Goal: Task Accomplishment & Management: Manage account settings

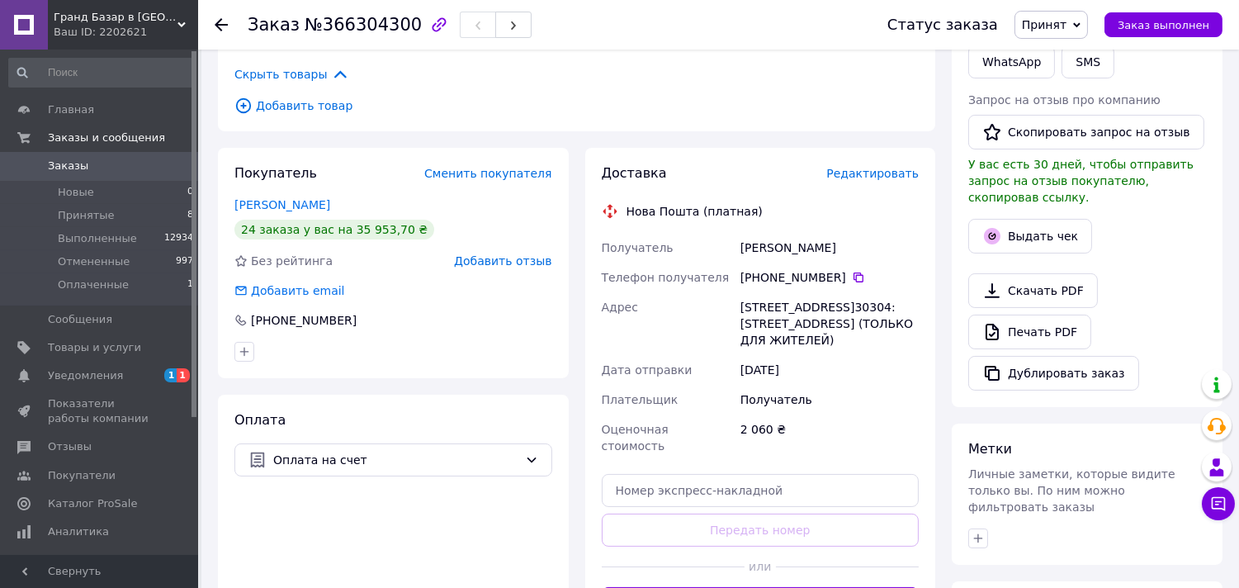
scroll to position [367, 0]
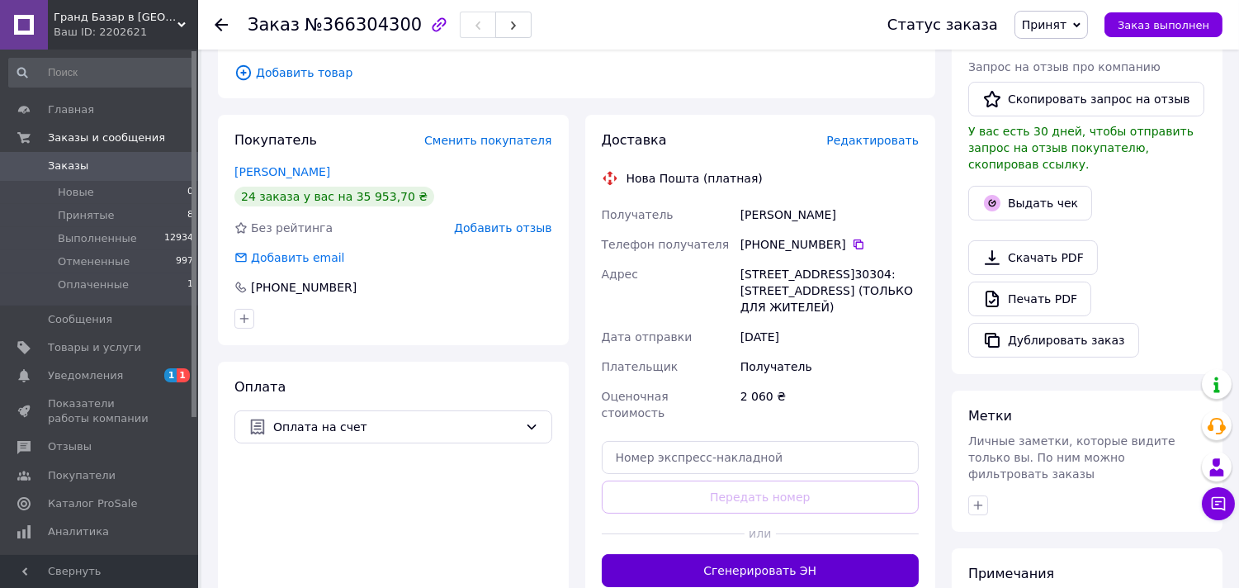
click at [813, 554] on button "Сгенерировать ЭН" at bounding box center [761, 570] width 318 height 33
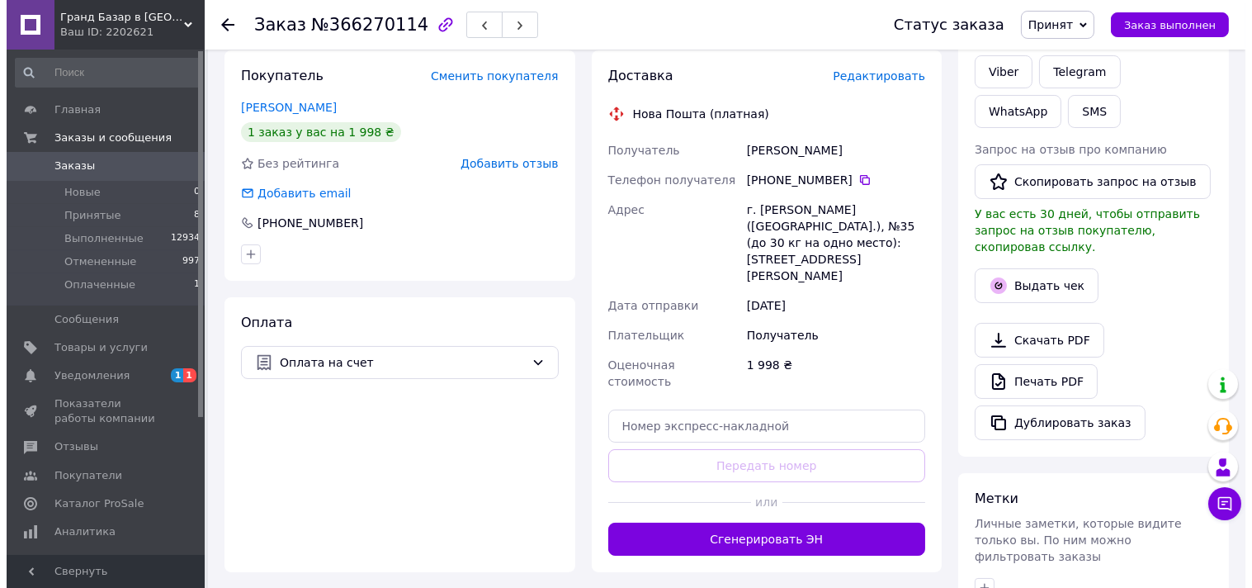
scroll to position [367, 0]
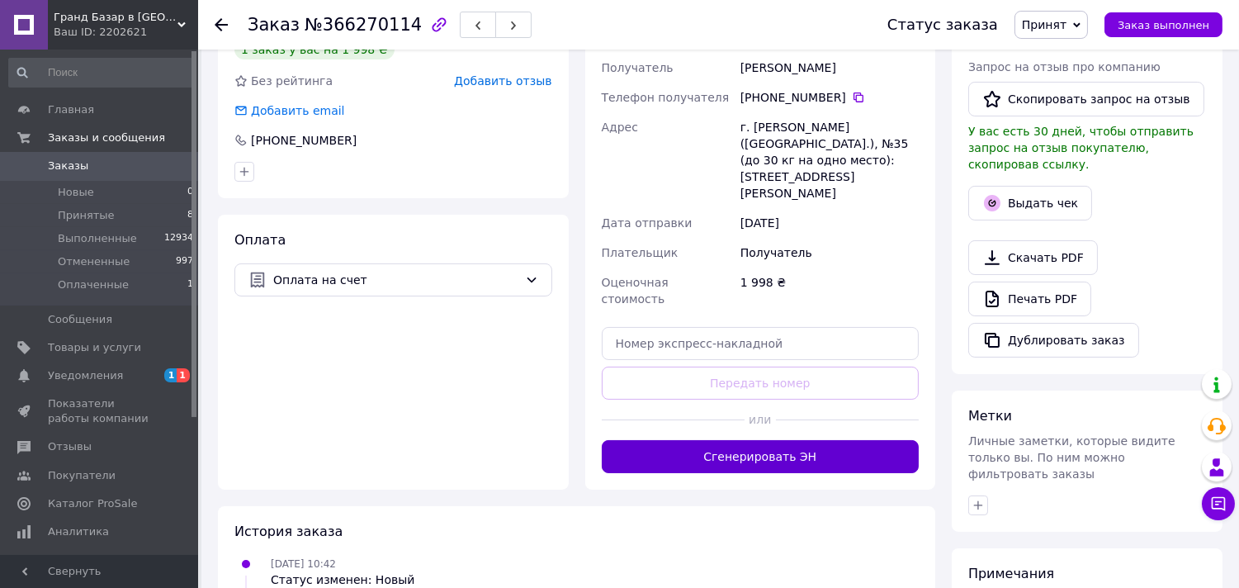
click at [826, 440] on button "Сгенерировать ЭН" at bounding box center [761, 456] width 318 height 33
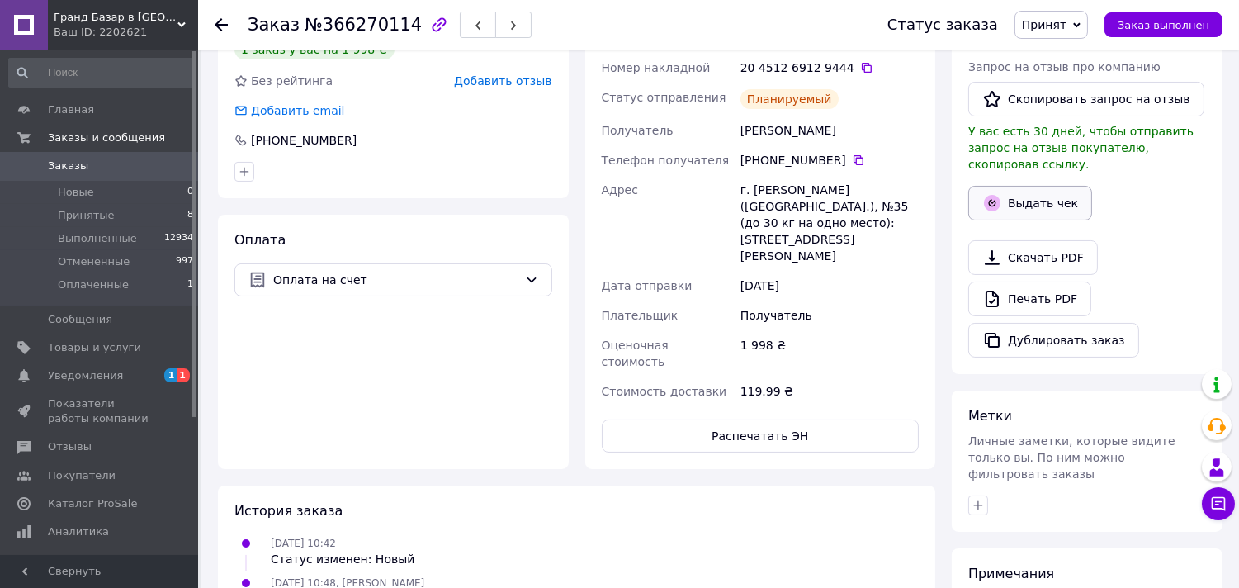
click at [1011, 186] on button "Выдать чек" at bounding box center [1030, 203] width 124 height 35
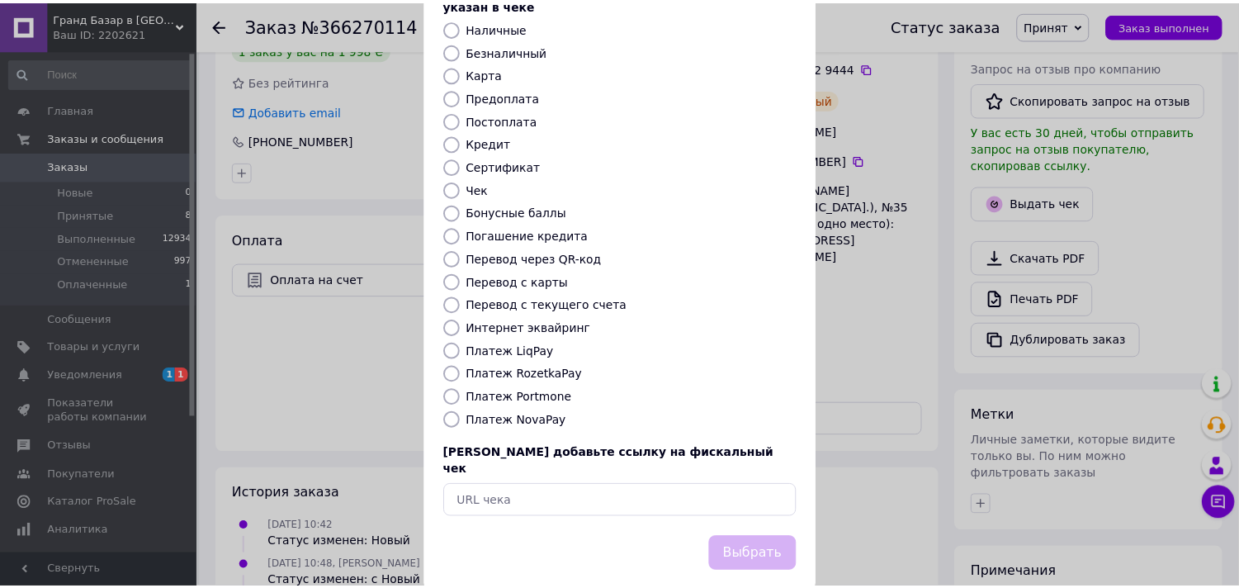
scroll to position [121, 0]
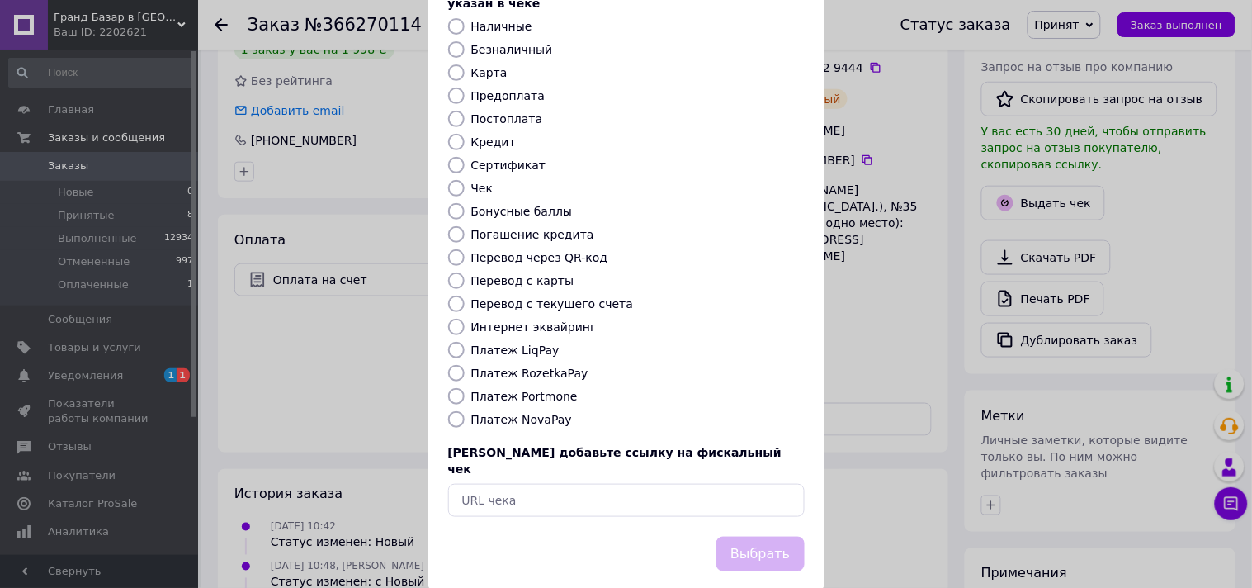
click at [651, 446] on span "Или добавьте ссылку на фискальный чек" at bounding box center [615, 461] width 334 height 30
click at [654, 484] on input "text" at bounding box center [626, 500] width 357 height 33
paste input "https://kasa.vchasno.ua/check-viewer/8XsS9svbYbg"
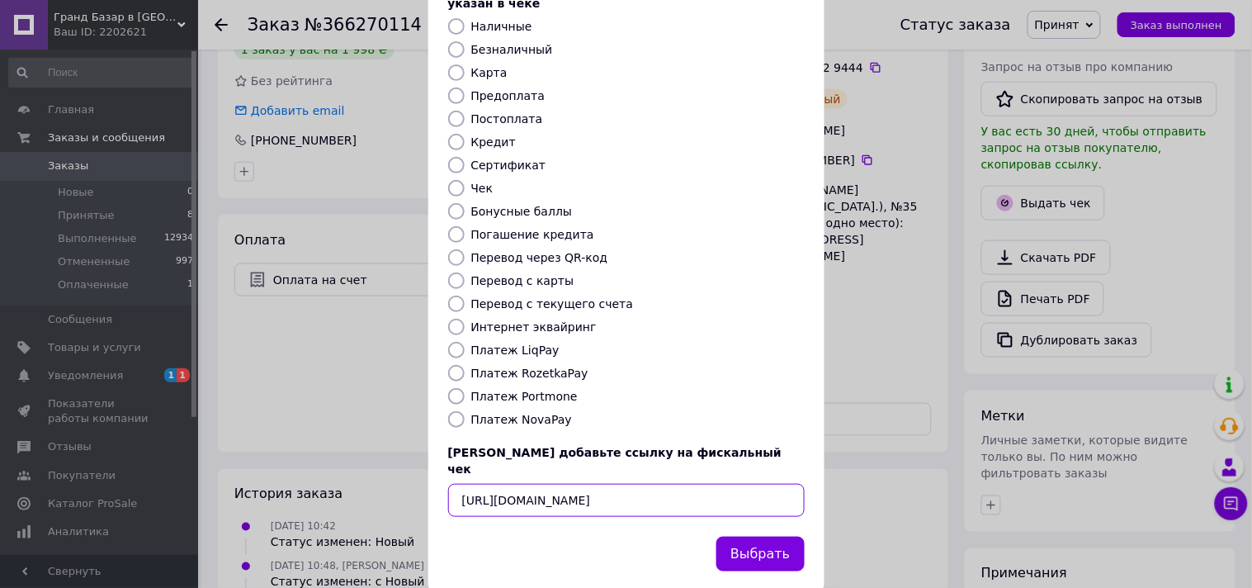
type input "https://kasa.vchasno.ua/check-viewer/8XsS9svbYbg"
drag, startPoint x: 765, startPoint y: 517, endPoint x: 730, endPoint y: 575, distance: 68.5
click at [765, 537] on button "Выбрать" at bounding box center [761, 554] width 88 height 35
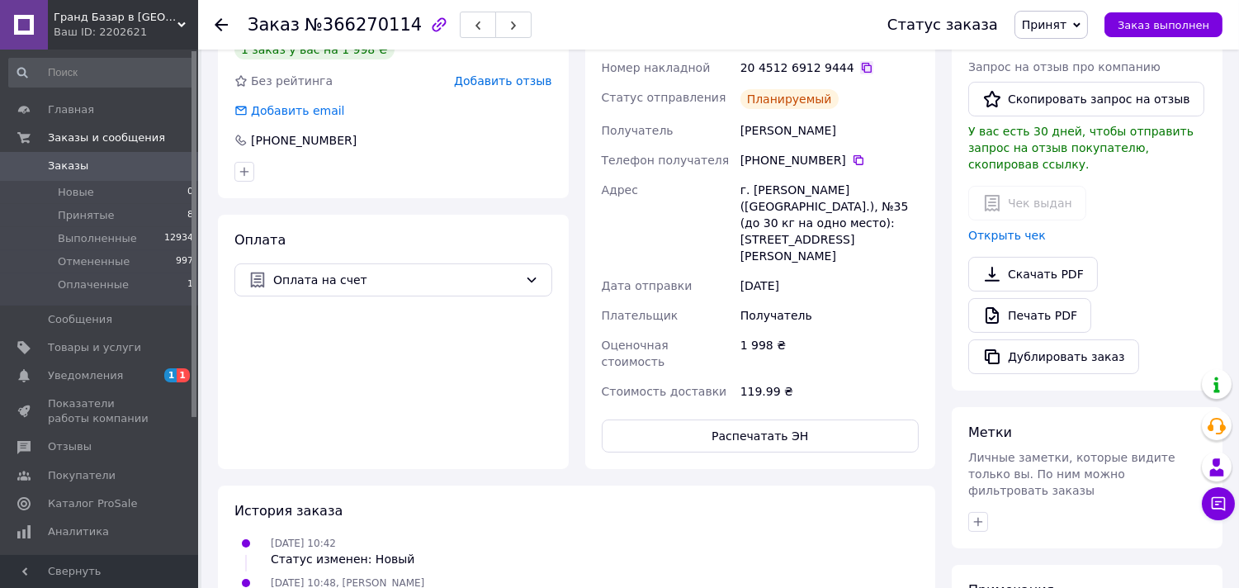
click at [860, 61] on icon at bounding box center [866, 67] width 13 height 13
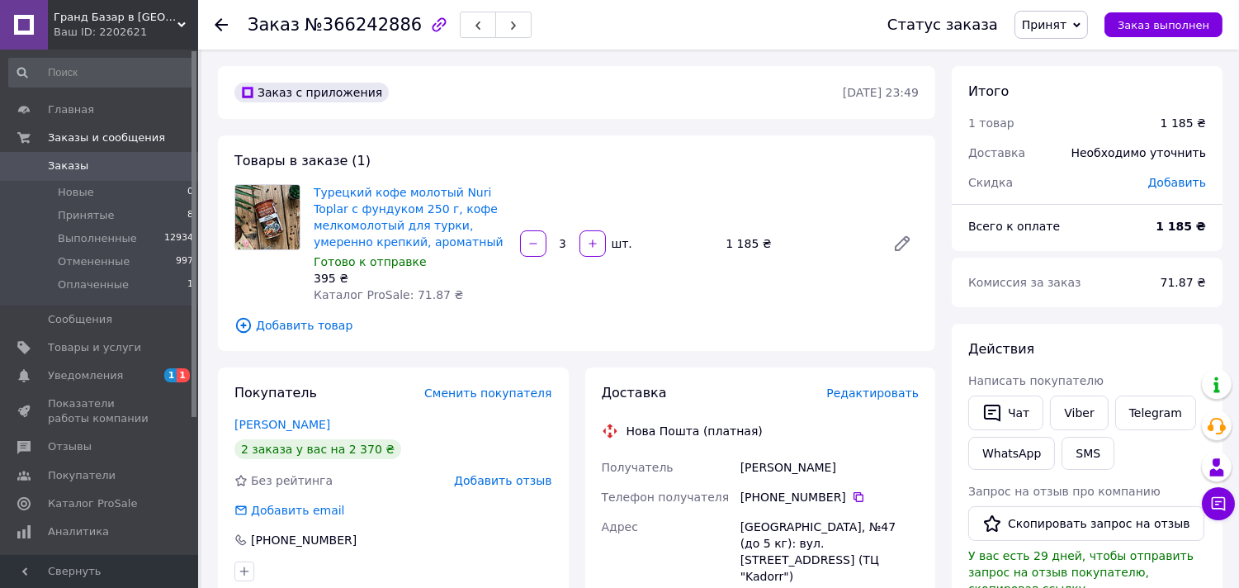
click at [886, 386] on span "Редактировать" at bounding box center [872, 392] width 92 height 13
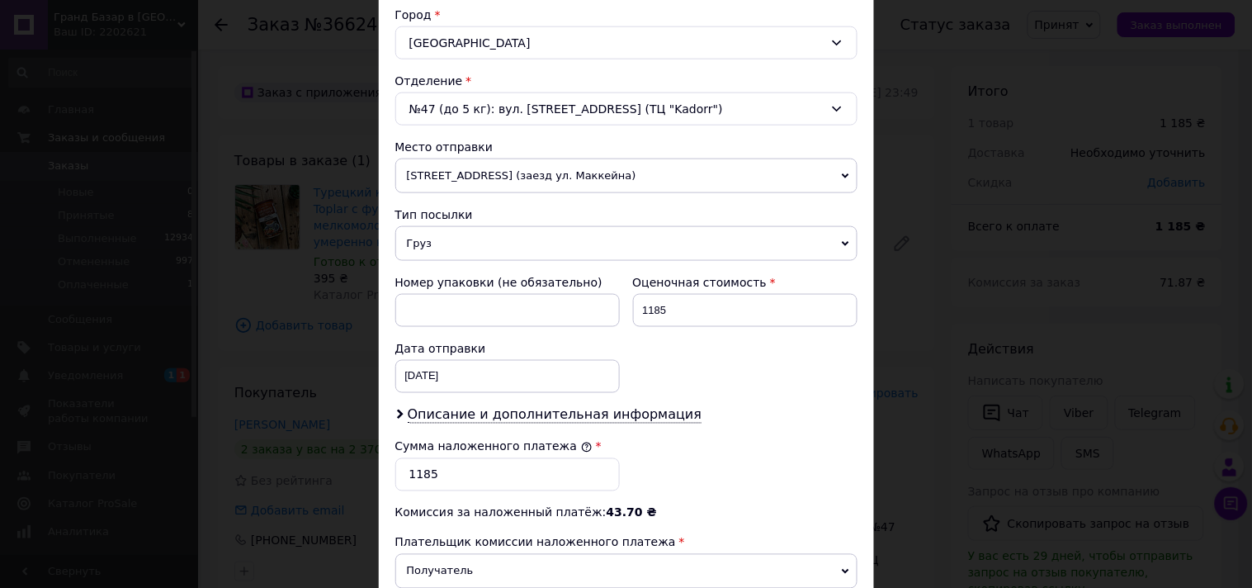
scroll to position [458, 0]
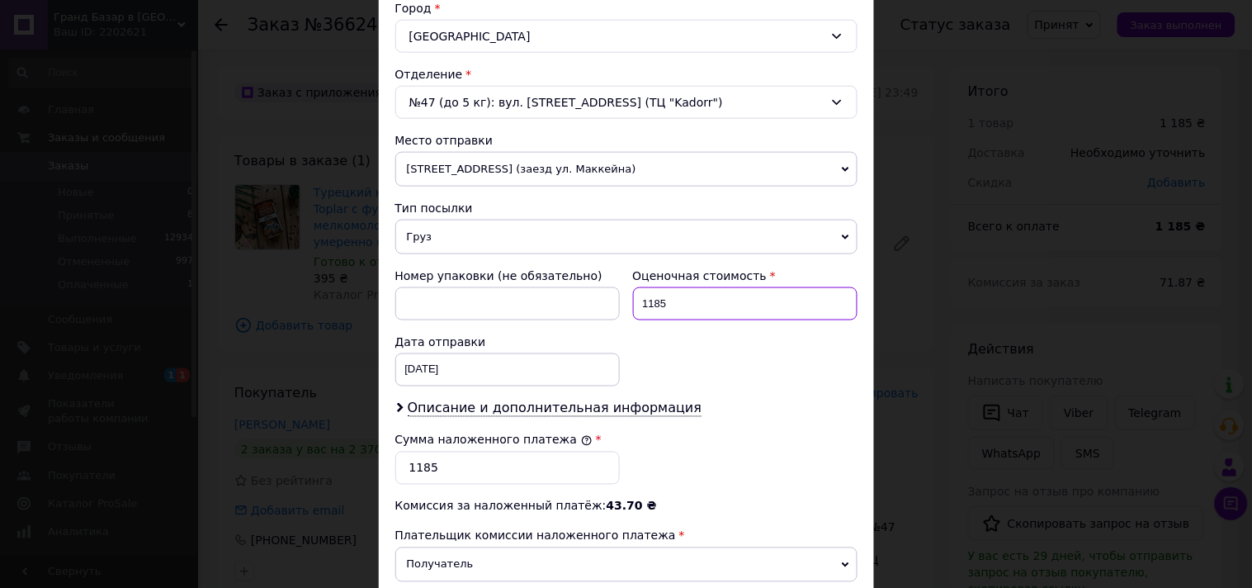
drag, startPoint x: 647, startPoint y: 323, endPoint x: 673, endPoint y: 323, distance: 25.6
click at [673, 320] on input "1185" at bounding box center [745, 303] width 225 height 33
click at [663, 320] on input "1205" at bounding box center [745, 303] width 225 height 33
type input "1200"
drag, startPoint x: 415, startPoint y: 482, endPoint x: 452, endPoint y: 490, distance: 37.1
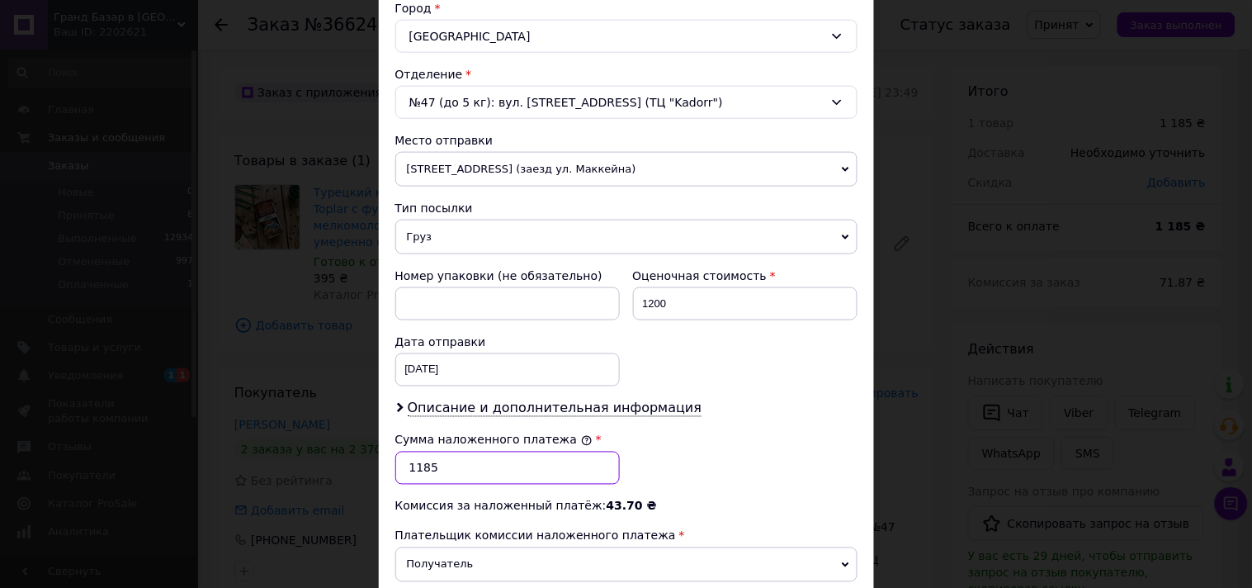
click at [452, 485] on input "1185" at bounding box center [507, 468] width 225 height 33
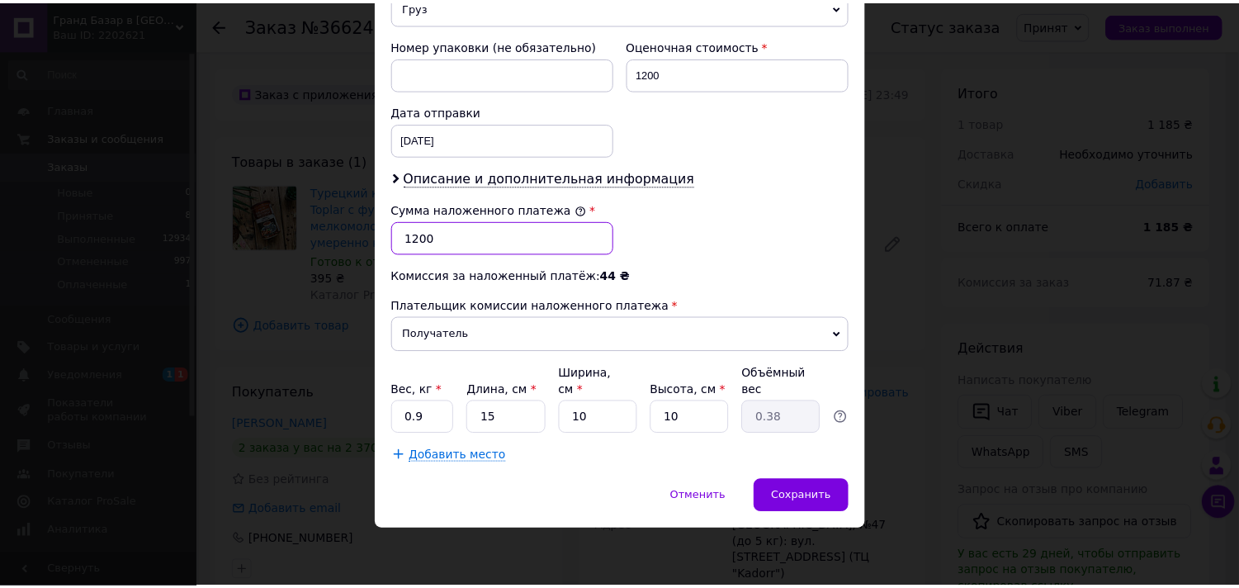
scroll to position [690, 0]
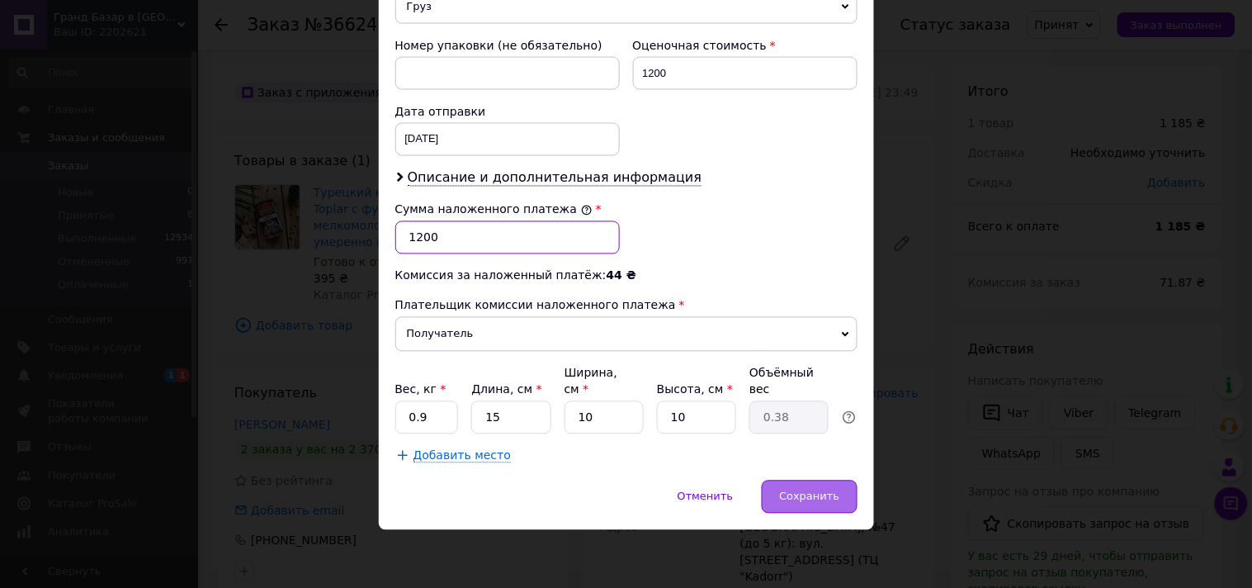
type input "1200"
click at [795, 496] on span "Сохранить" at bounding box center [809, 496] width 60 height 12
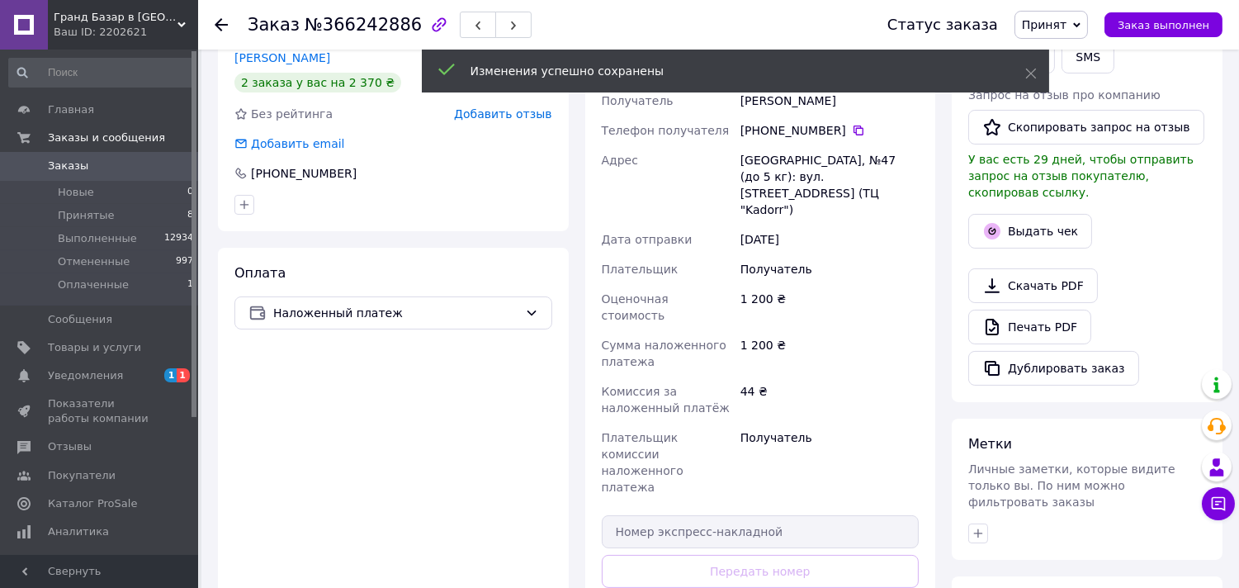
scroll to position [550, 0]
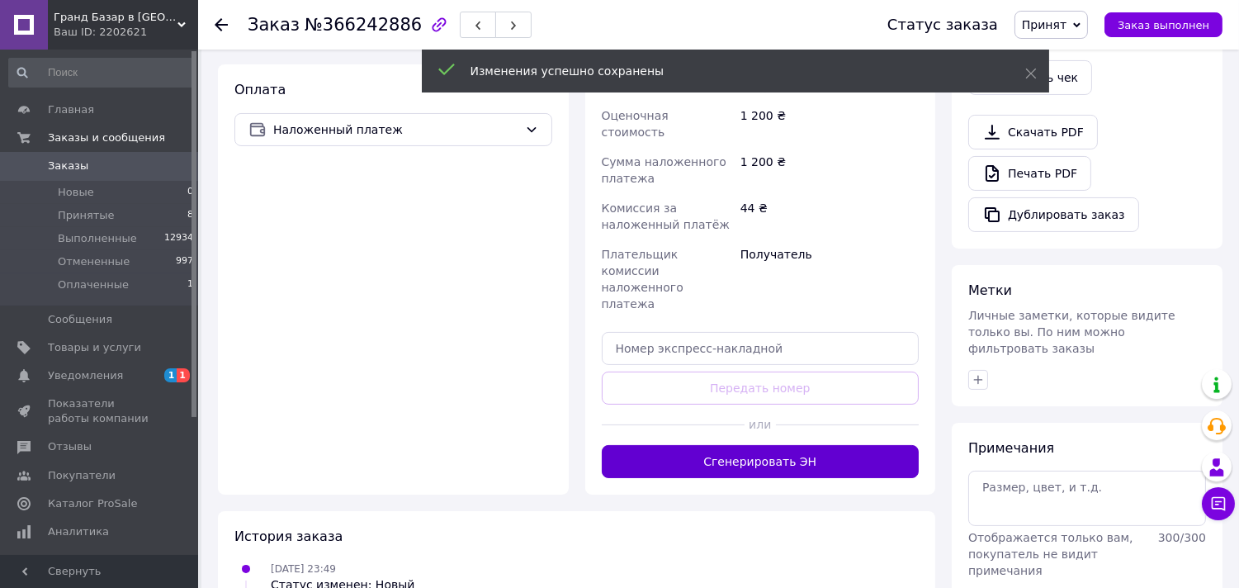
click at [748, 445] on button "Сгенерировать ЭН" at bounding box center [761, 461] width 318 height 33
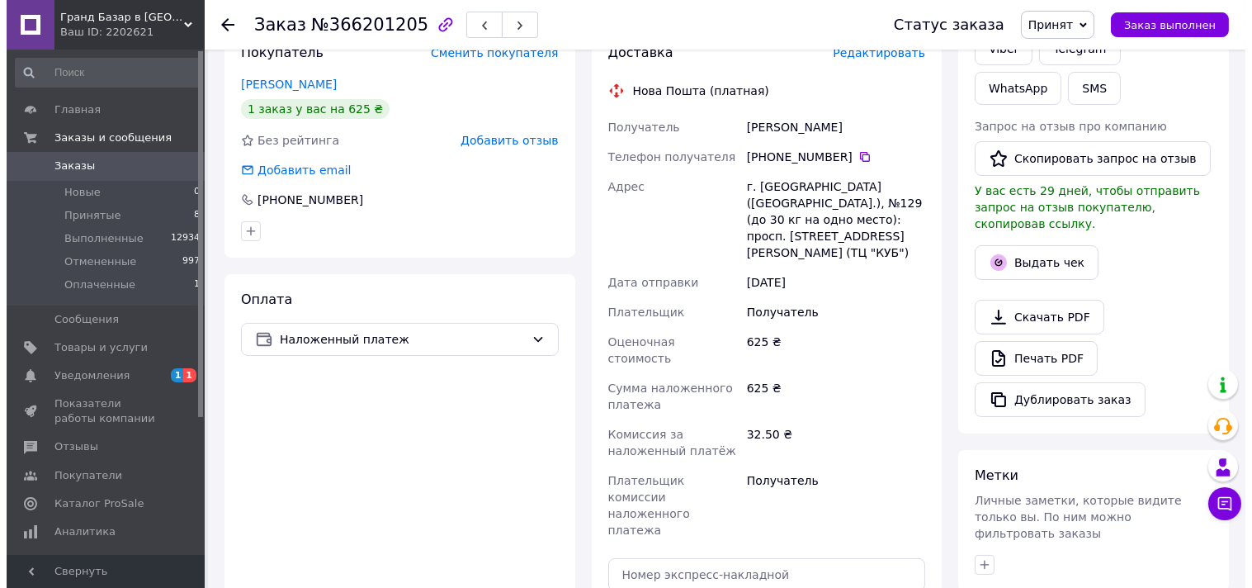
scroll to position [275, 0]
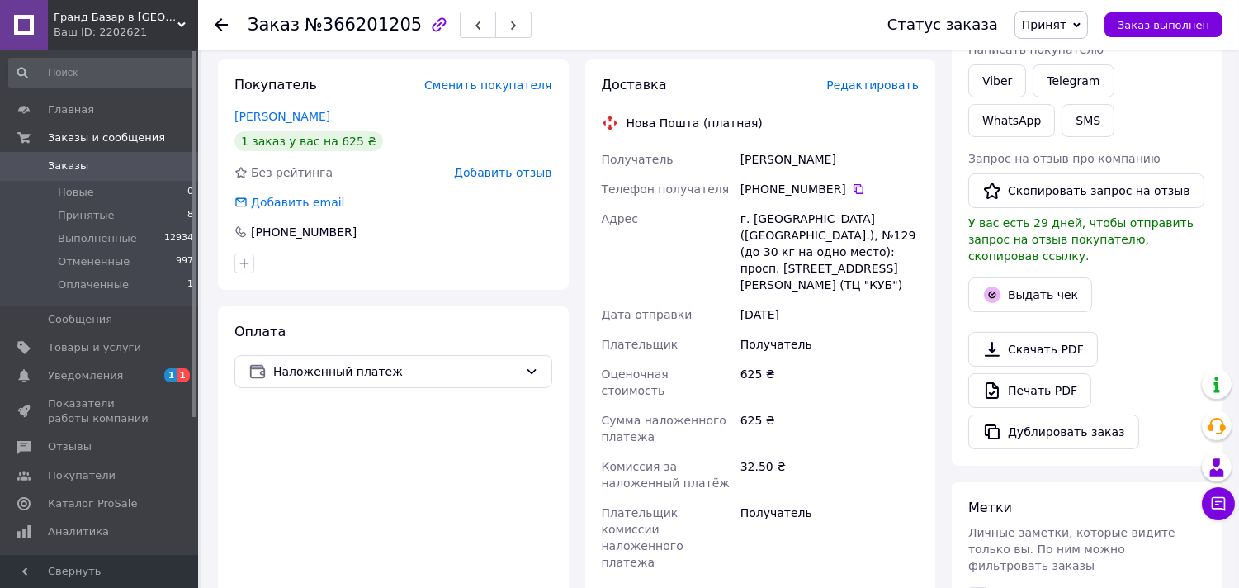
click at [852, 84] on span "Редактировать" at bounding box center [872, 84] width 92 height 13
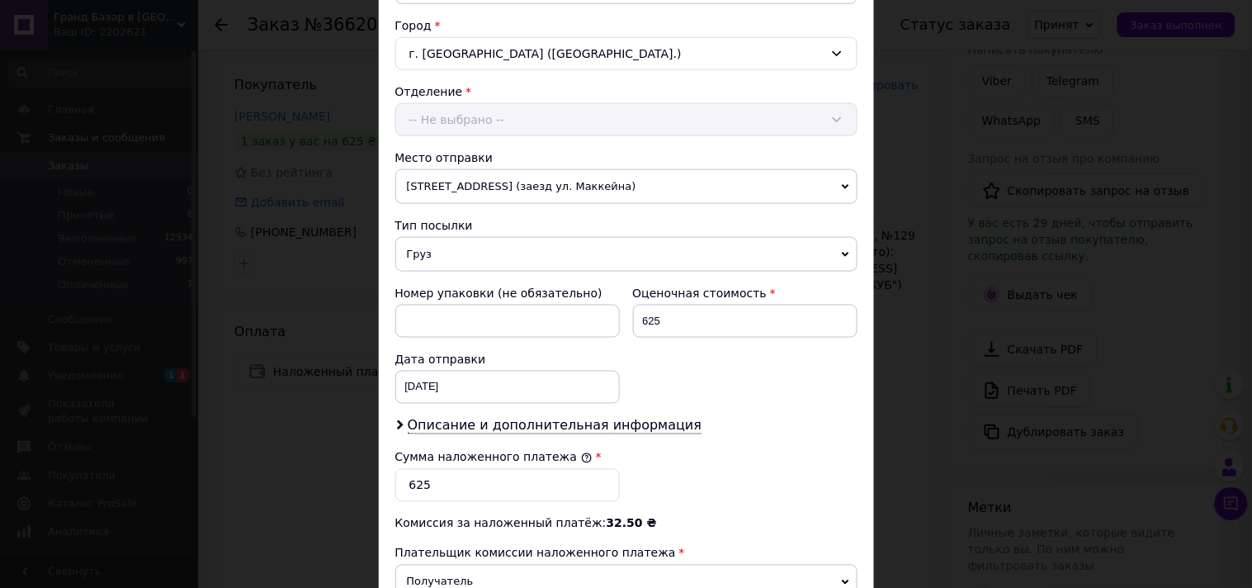
scroll to position [458, 0]
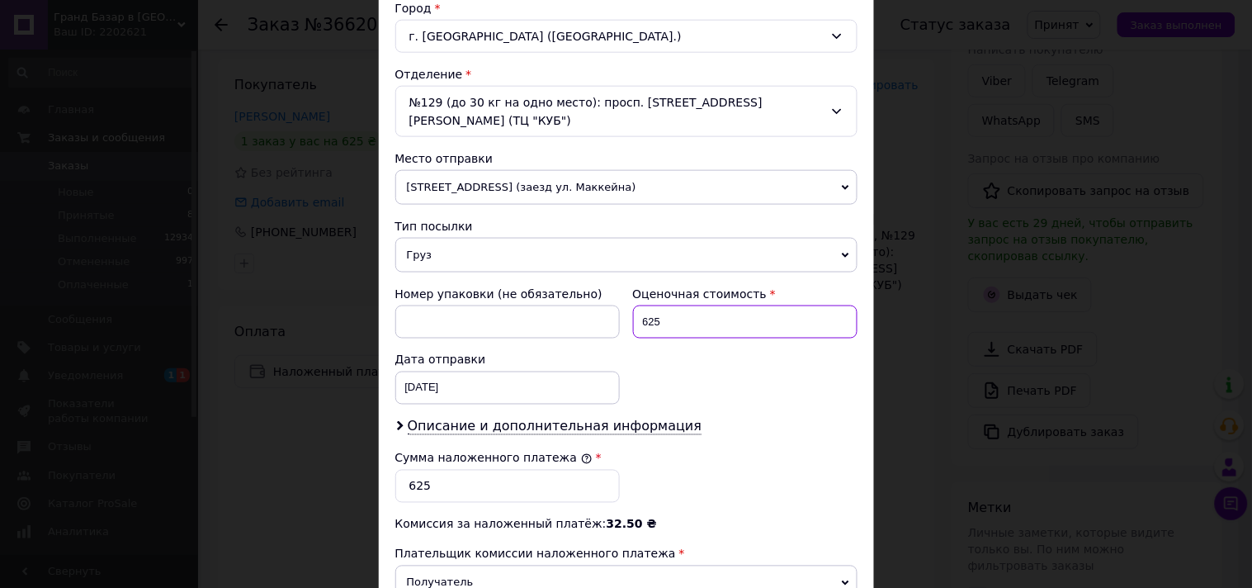
click at [650, 318] on input "625" at bounding box center [745, 321] width 225 height 33
type input "635"
click at [423, 491] on input "62" at bounding box center [507, 486] width 225 height 33
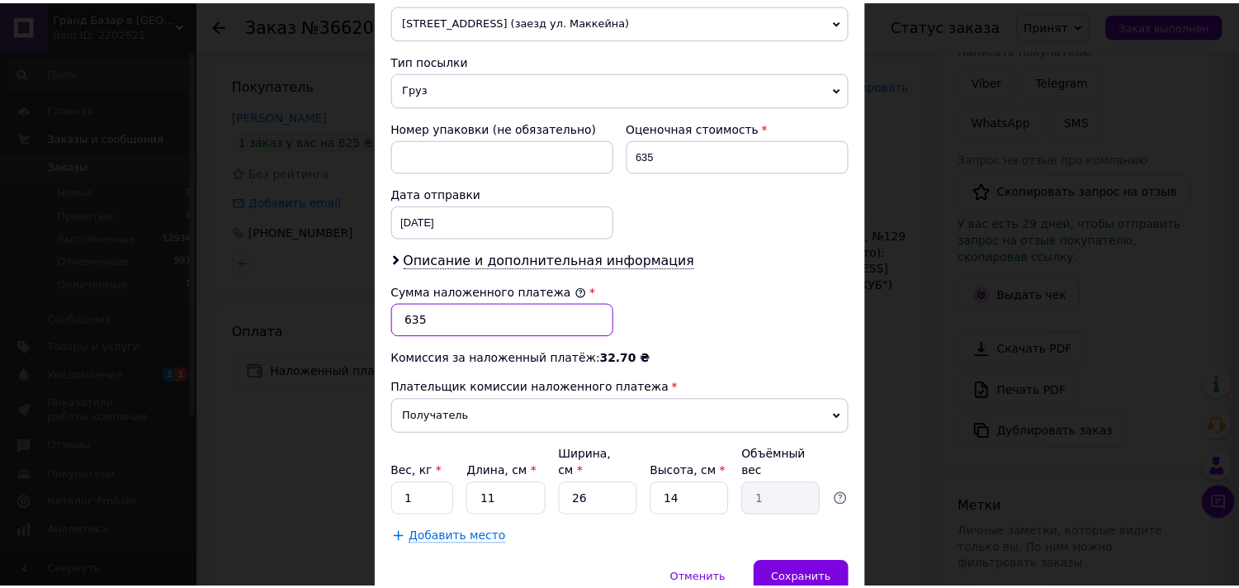
scroll to position [641, 0]
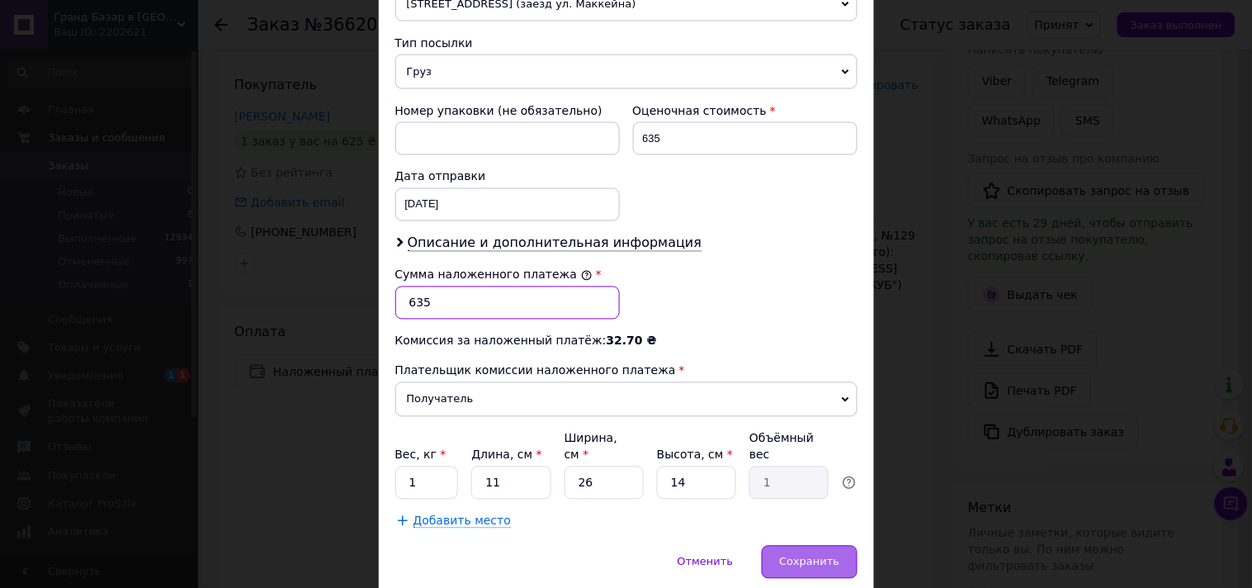
type input "635"
click at [794, 556] on span "Сохранить" at bounding box center [809, 562] width 60 height 12
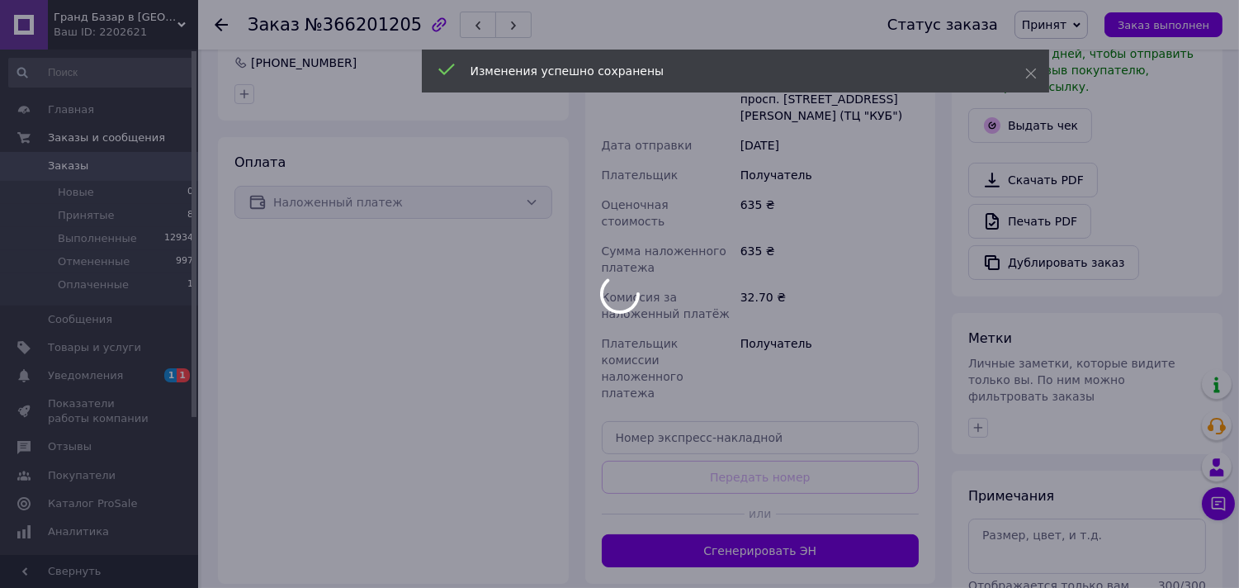
scroll to position [458, 0]
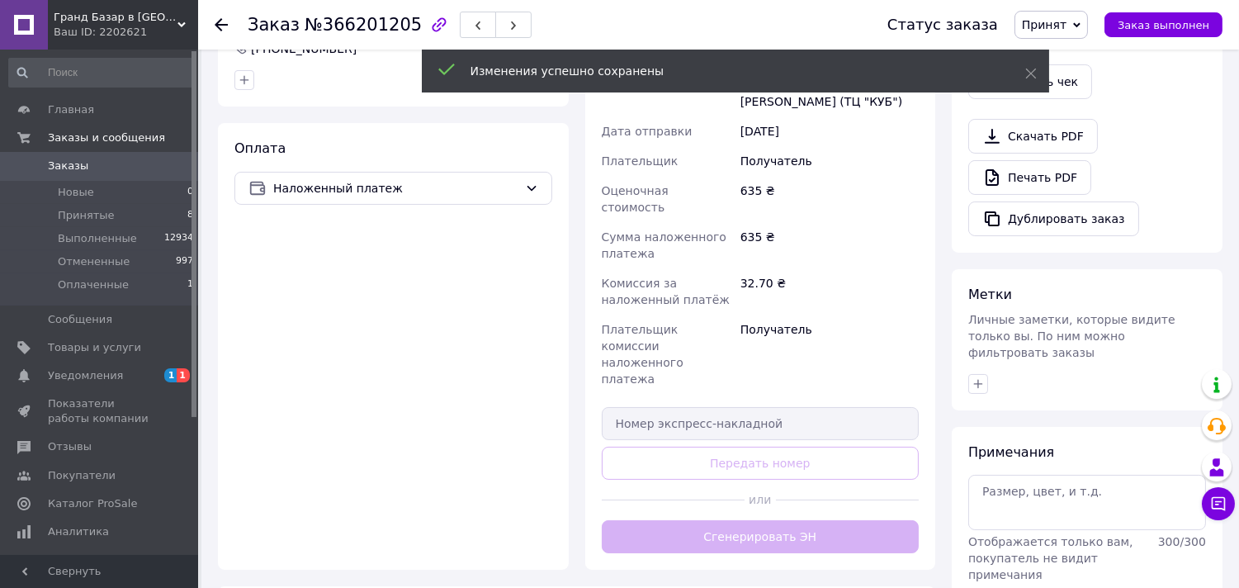
click at [812, 461] on div "Доставка Редактировать Нова Пошта (платная) Получатель Катющева Юлія Телефон по…" at bounding box center [761, 223] width 318 height 660
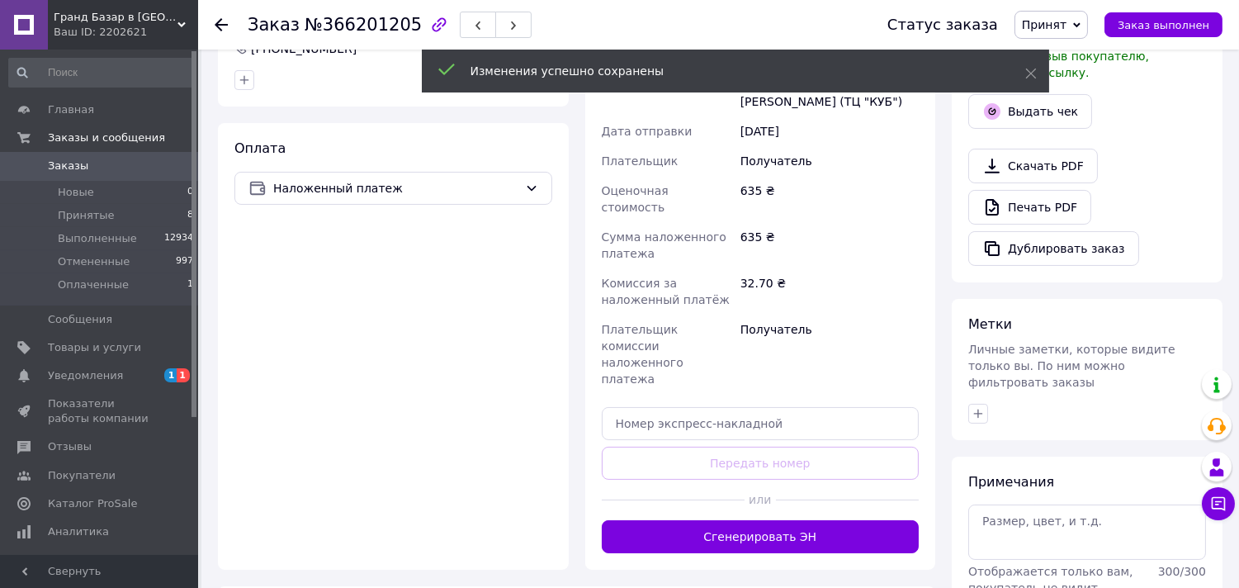
click at [799, 520] on button "Сгенерировать ЭН" at bounding box center [761, 536] width 318 height 33
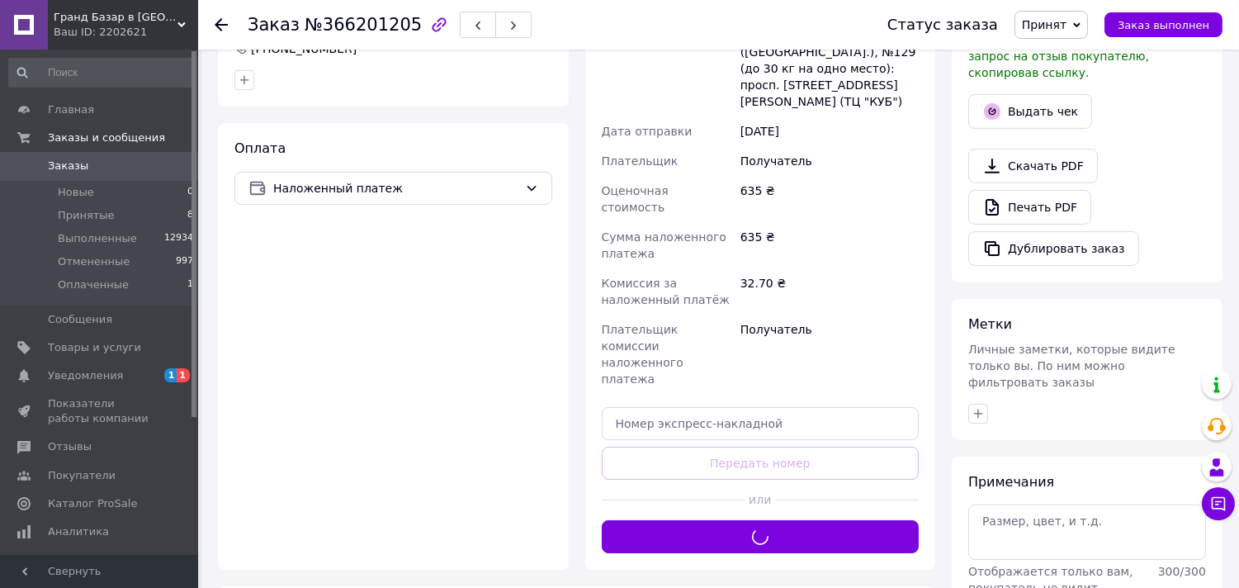
scroll to position [367, 0]
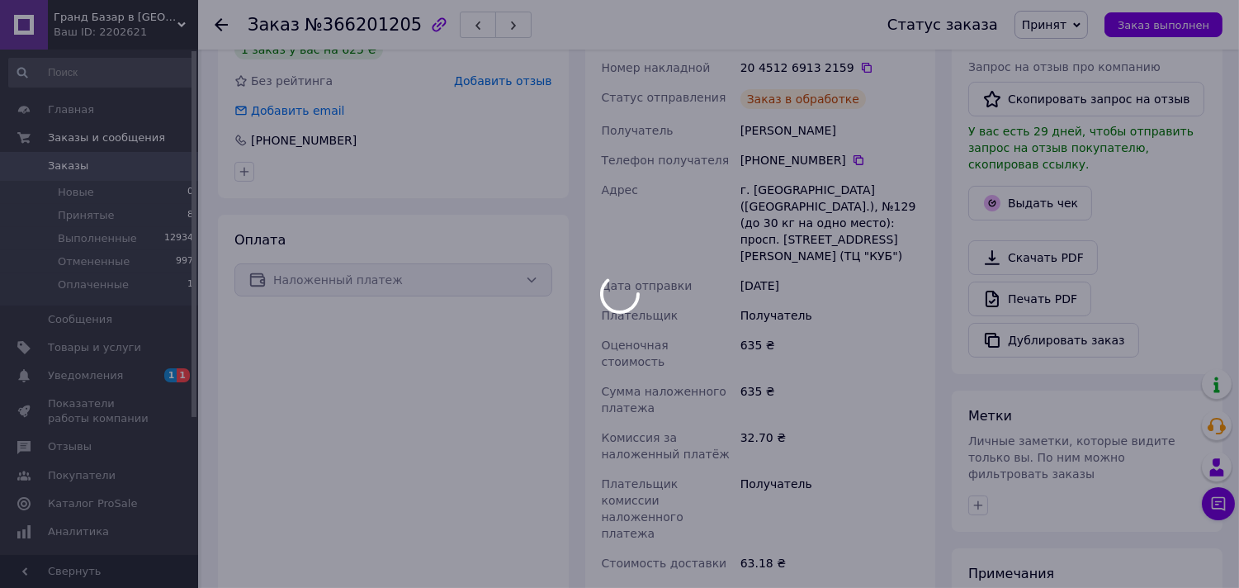
click at [849, 99] on body "Гранд Базар в Киеве Ваш ID: 2202621 Сайт Гранд Базар в Киеве Кабинет покупателя…" at bounding box center [619, 327] width 1239 height 1389
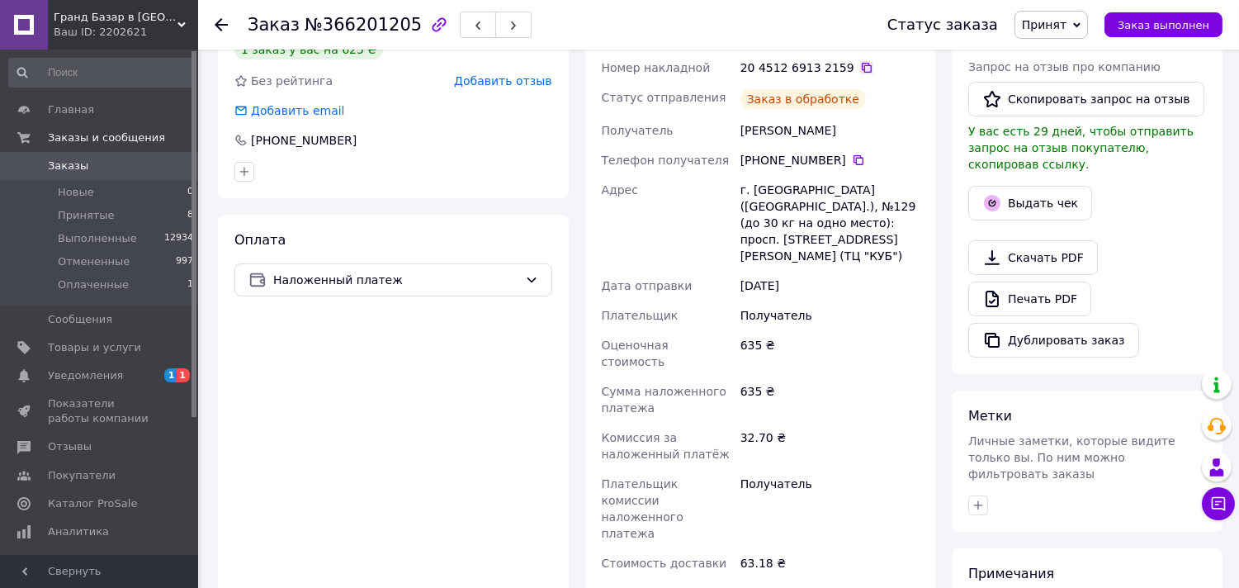
click at [862, 64] on icon at bounding box center [867, 68] width 10 height 10
click at [821, 566] on div "Доставка Редактировать Нова Пошта (платная) Номер накладной 20 4512 6913 2159  …" at bounding box center [760, 304] width 351 height 673
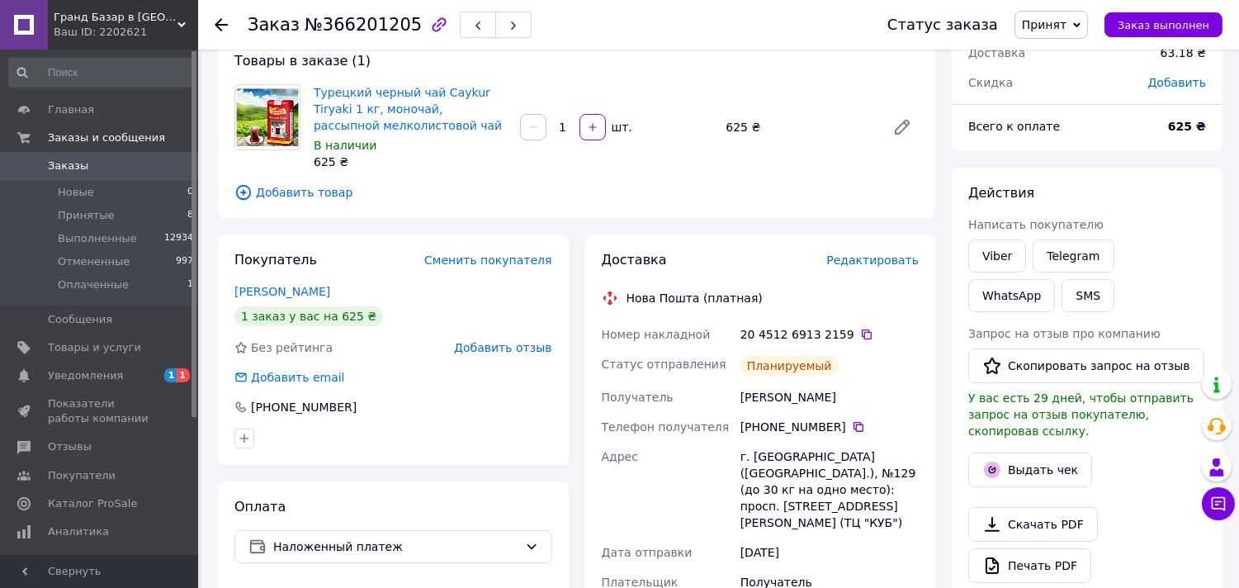
scroll to position [92, 0]
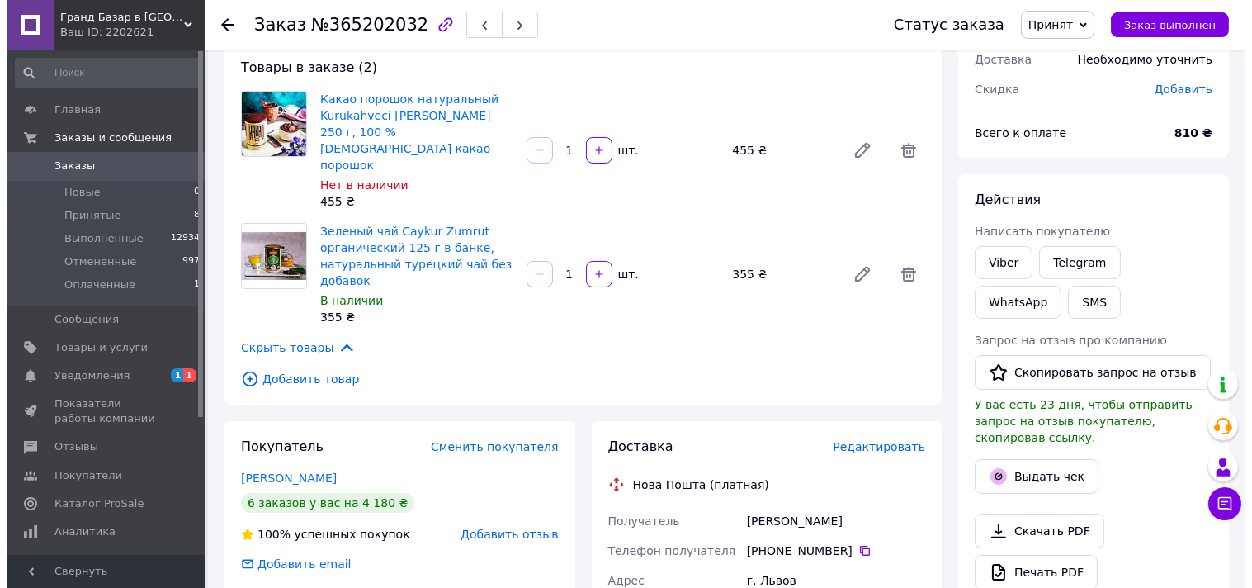
scroll to position [183, 0]
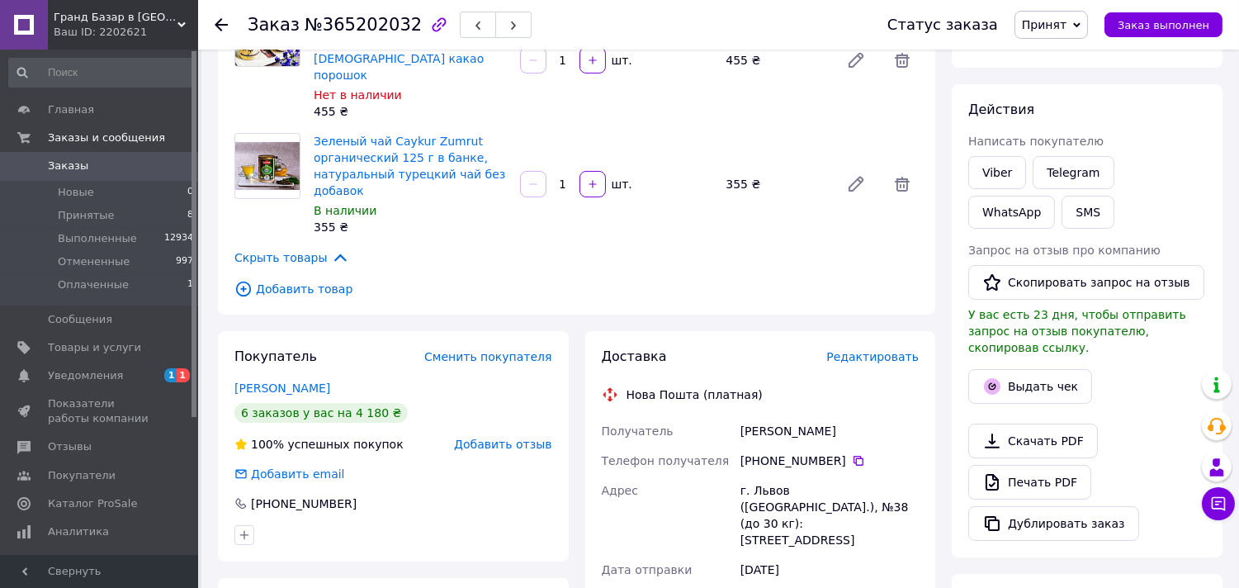
click at [310, 280] on span "Добавить товар" at bounding box center [576, 289] width 684 height 18
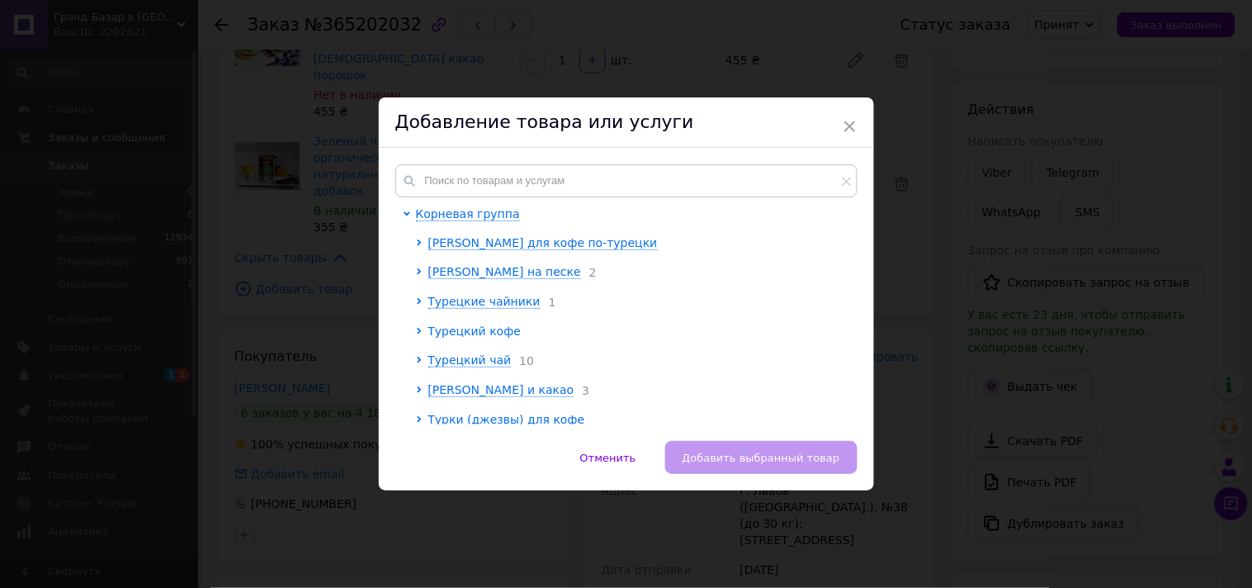
click at [484, 333] on span "Турецкий кофе" at bounding box center [474, 330] width 93 height 13
click at [476, 327] on span "Турецкий кофе" at bounding box center [474, 330] width 93 height 13
click at [476, 304] on span "Турецкие чайники" at bounding box center [484, 301] width 112 height 13
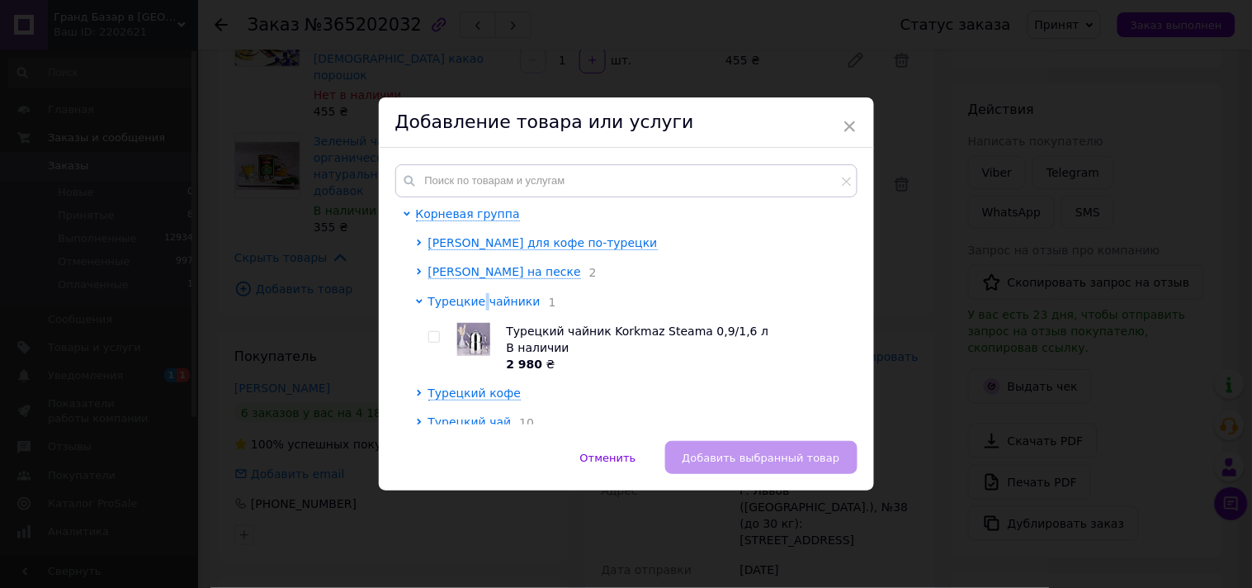
click at [476, 304] on span "Турецкие чайники" at bounding box center [484, 301] width 112 height 13
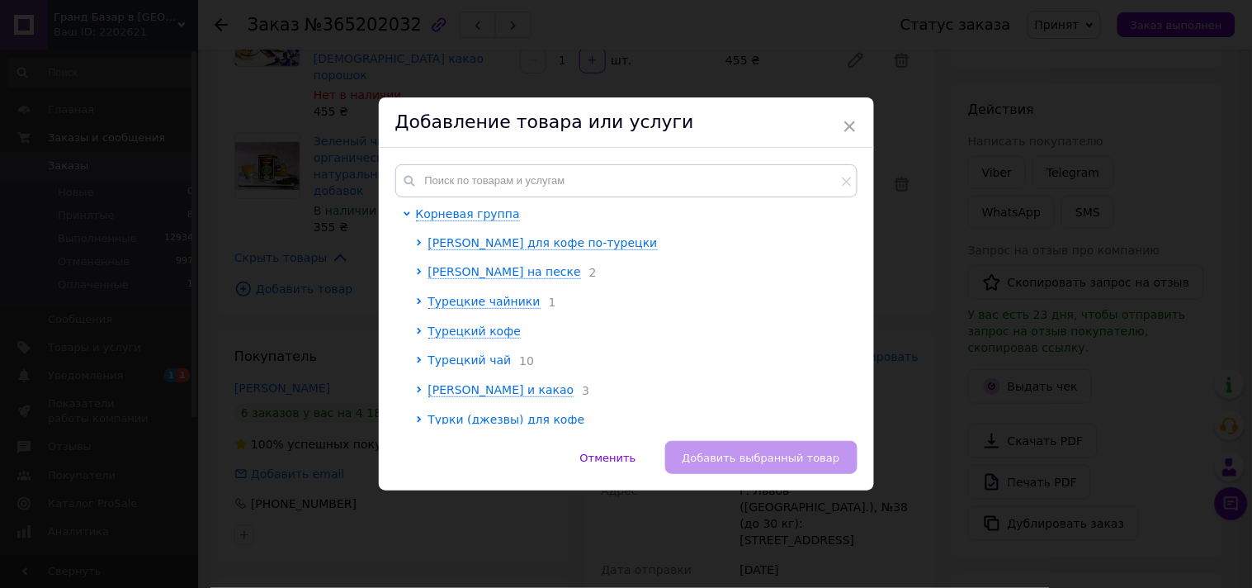
click at [484, 357] on span "Турецкий чай" at bounding box center [469, 359] width 83 height 13
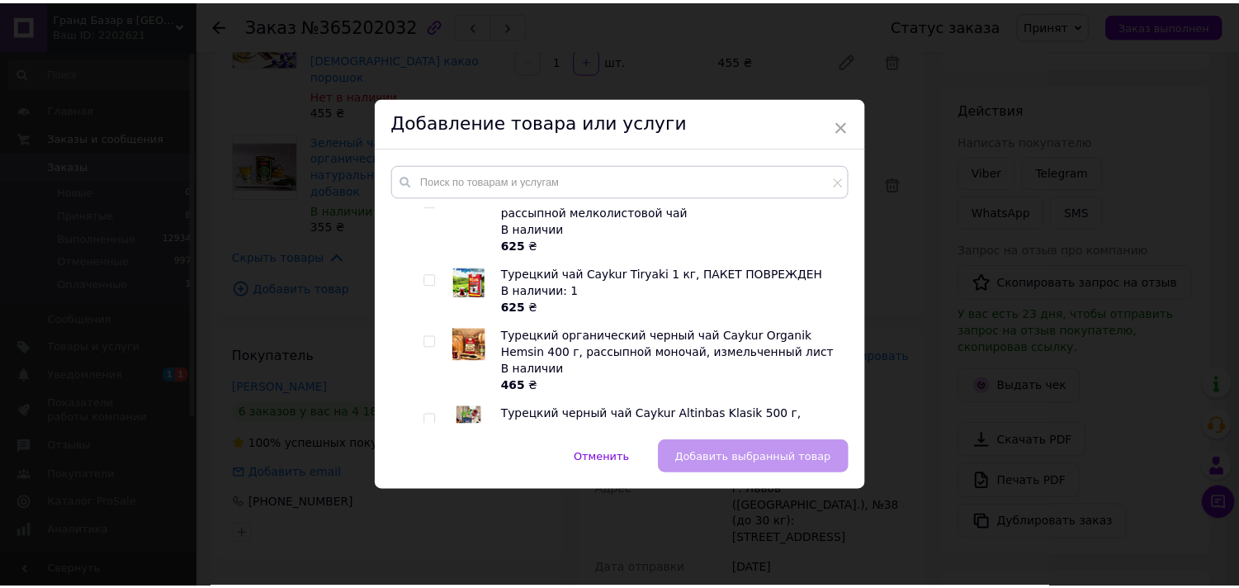
scroll to position [458, 0]
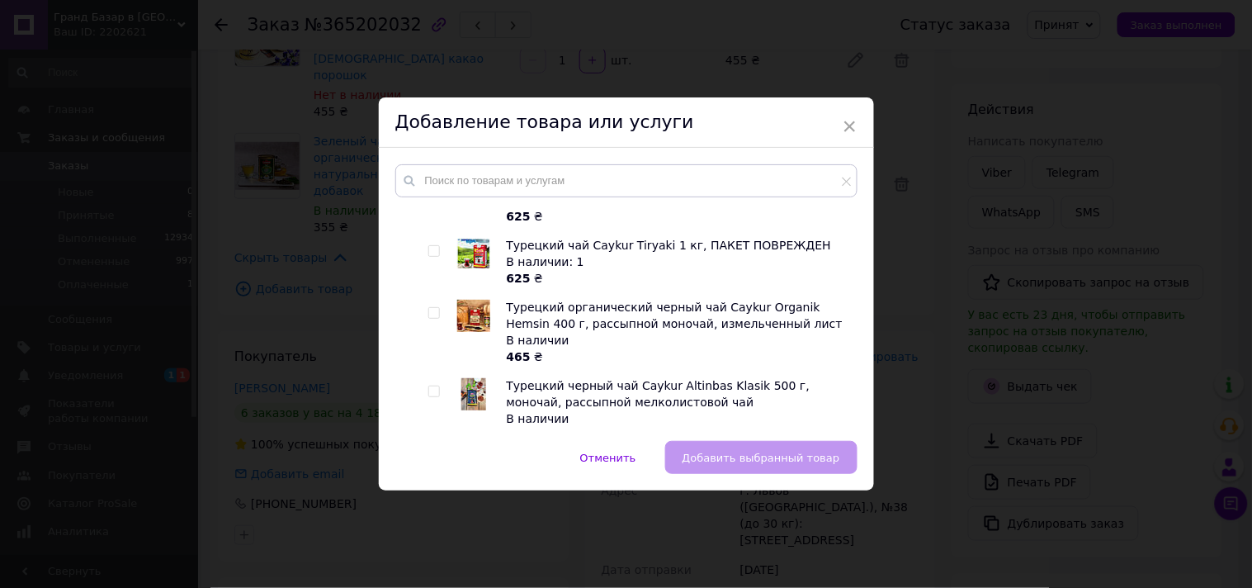
click at [433, 316] on input "checkbox" at bounding box center [433, 313] width 11 height 11
checkbox input "true"
click at [711, 458] on span "Добавить выбранный товар" at bounding box center [762, 458] width 158 height 12
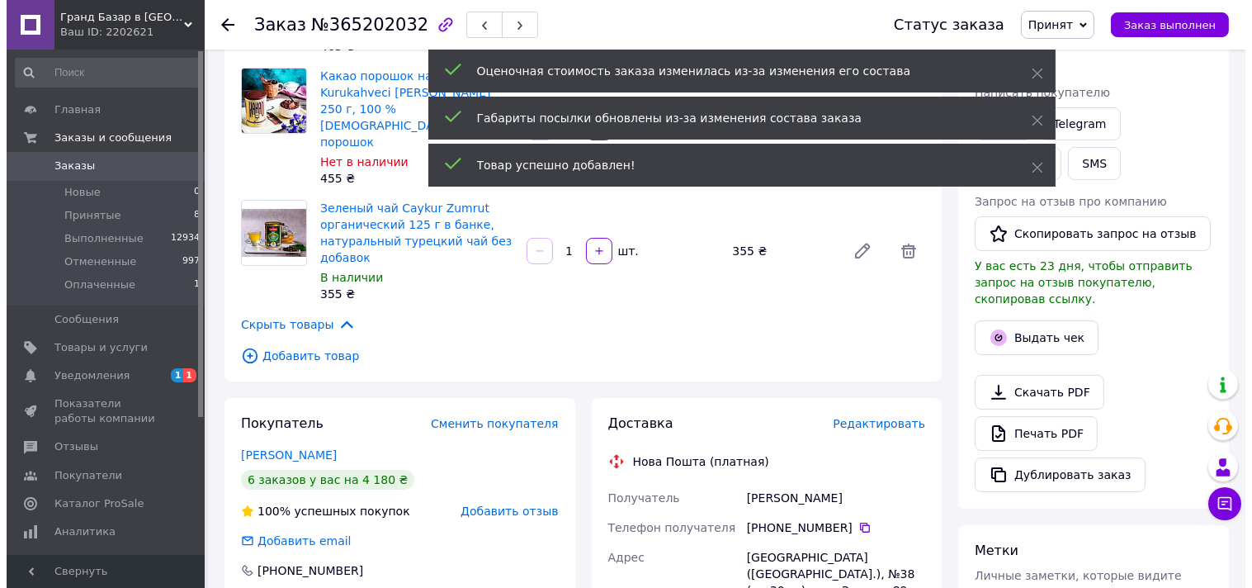
scroll to position [367, 0]
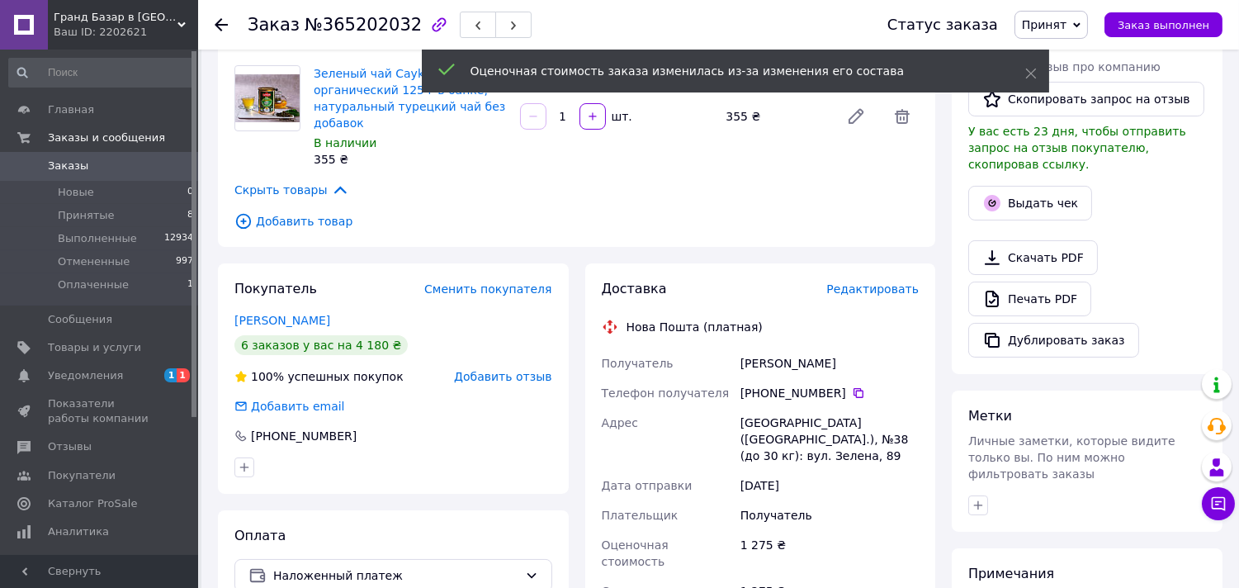
click at [878, 282] on span "Редактировать" at bounding box center [872, 288] width 92 height 13
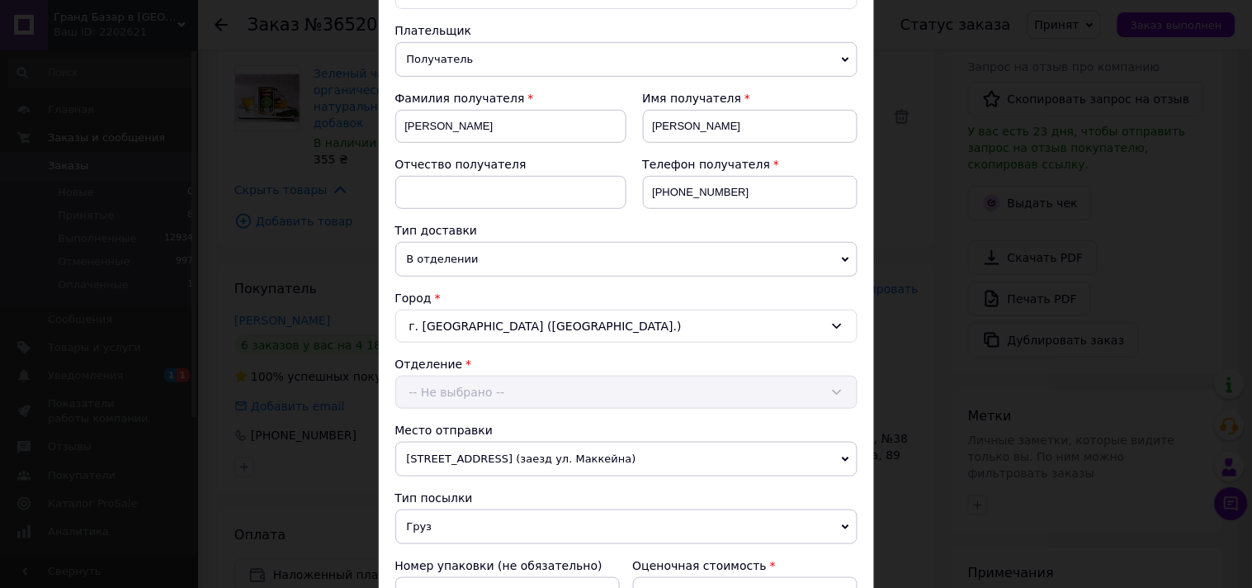
scroll to position [458, 0]
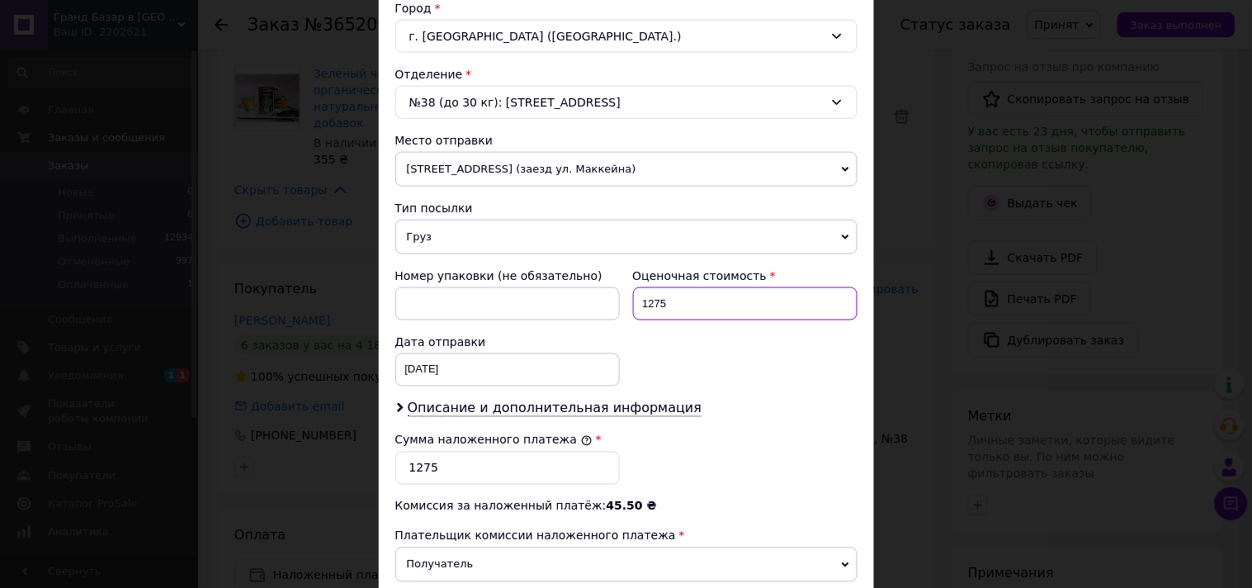
click at [655, 320] on input "1275" at bounding box center [745, 303] width 225 height 33
type input "1295"
click at [425, 485] on input "1275" at bounding box center [507, 468] width 225 height 33
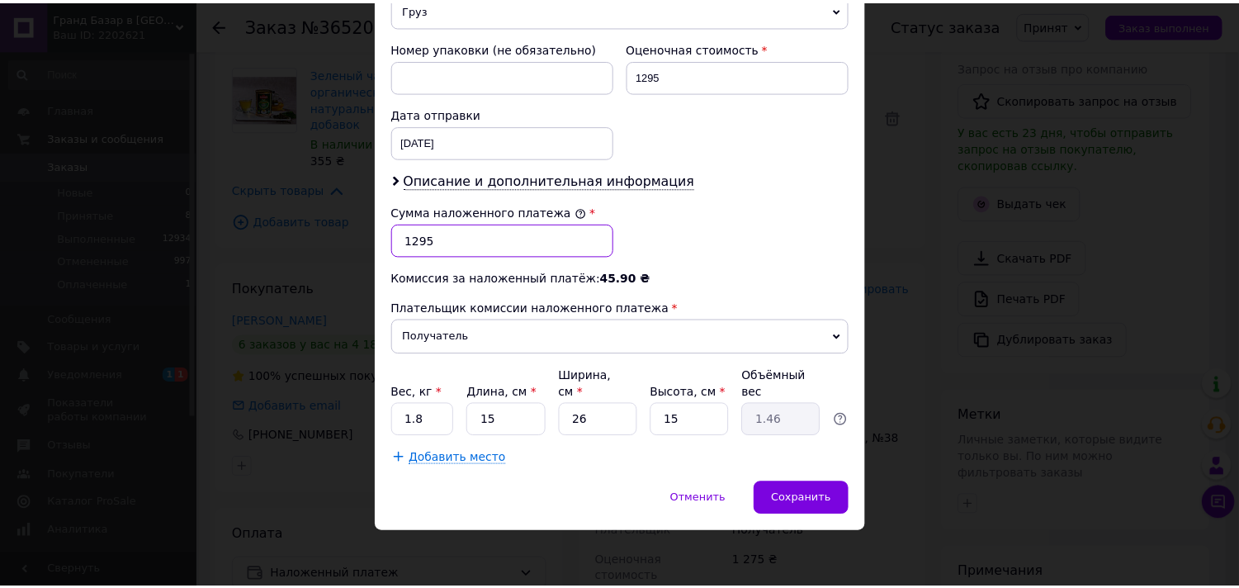
scroll to position [690, 0]
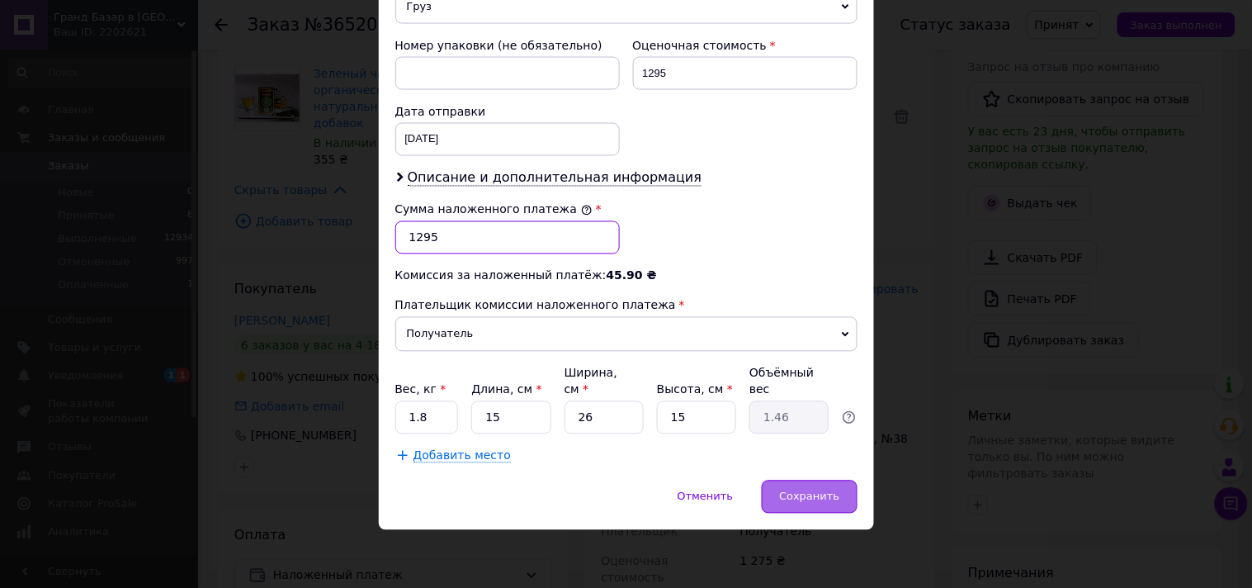
type input "1295"
click at [813, 485] on div "Сохранить" at bounding box center [809, 496] width 95 height 33
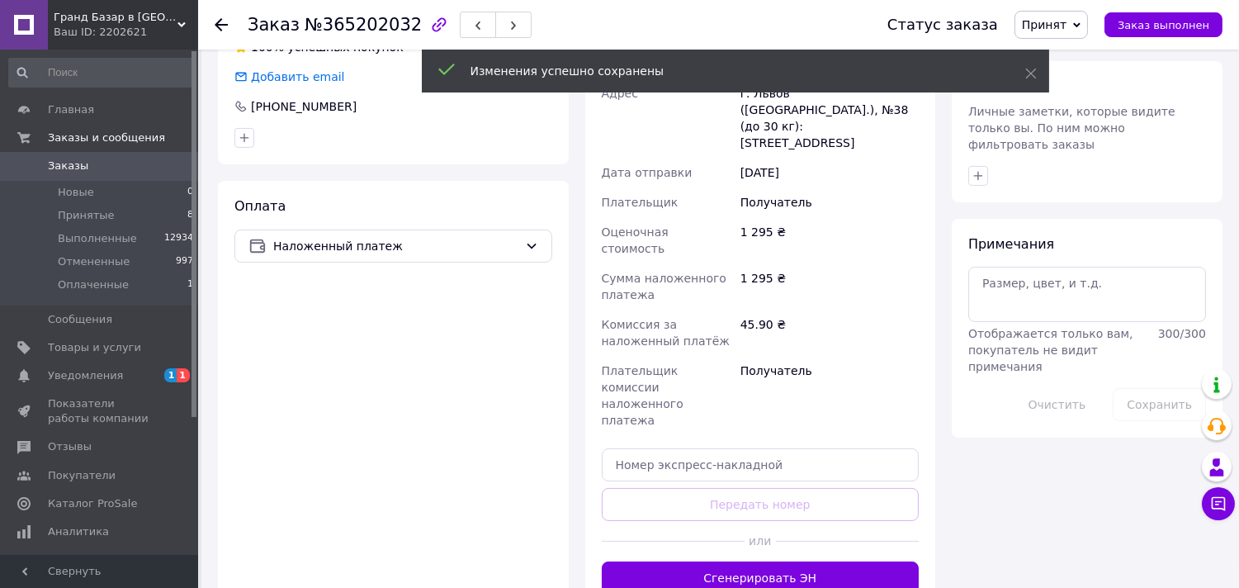
scroll to position [733, 0]
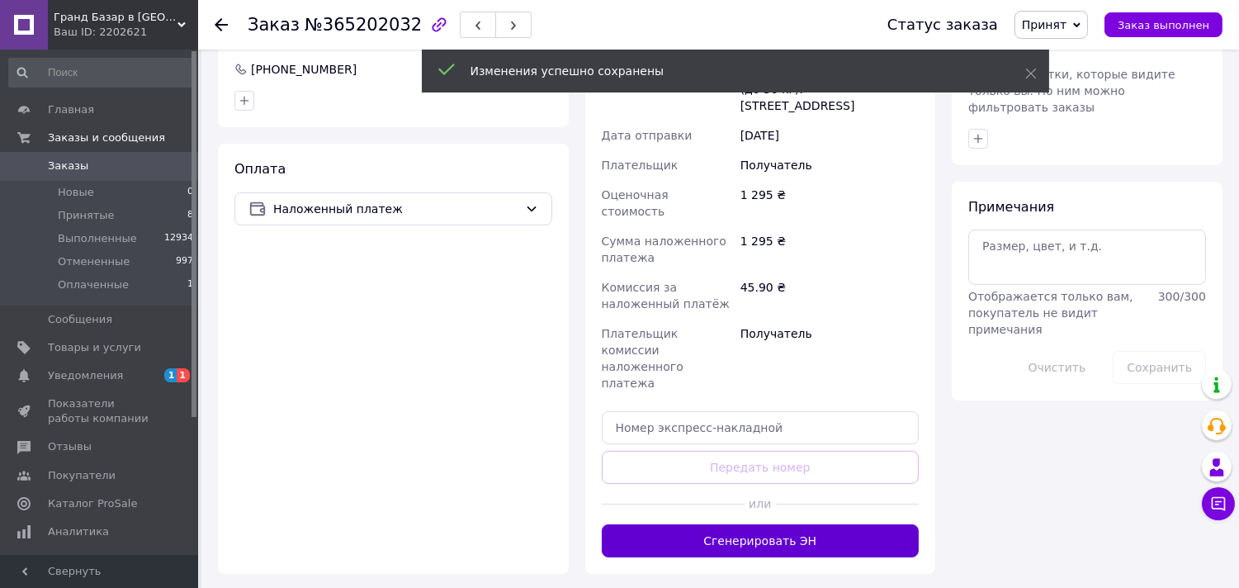
click at [832, 524] on button "Сгенерировать ЭН" at bounding box center [761, 540] width 318 height 33
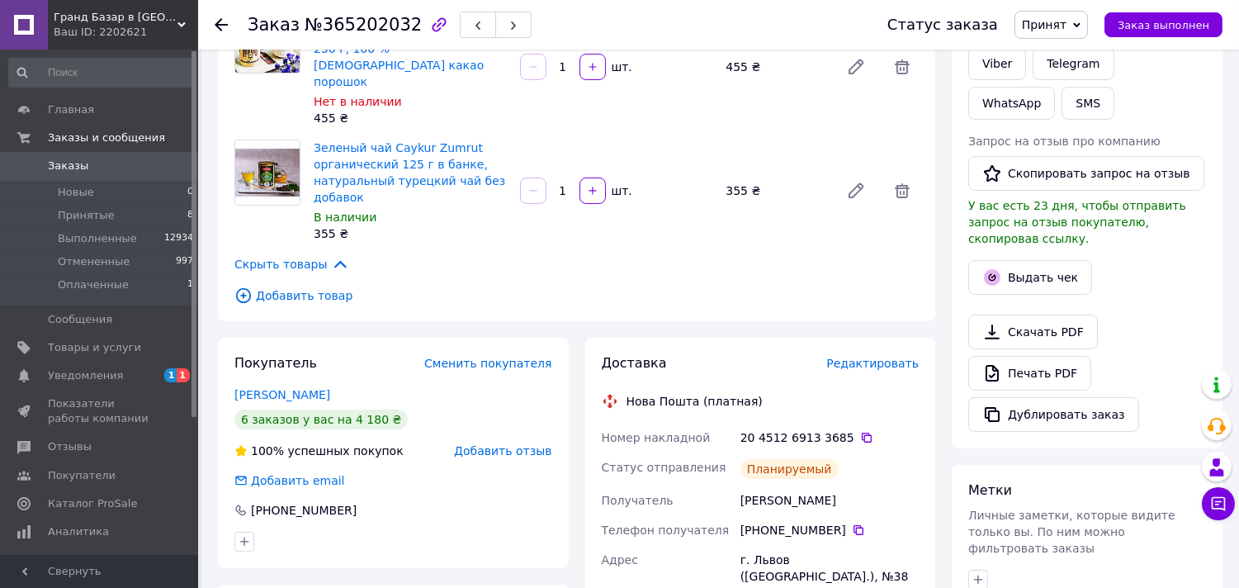
scroll to position [275, 0]
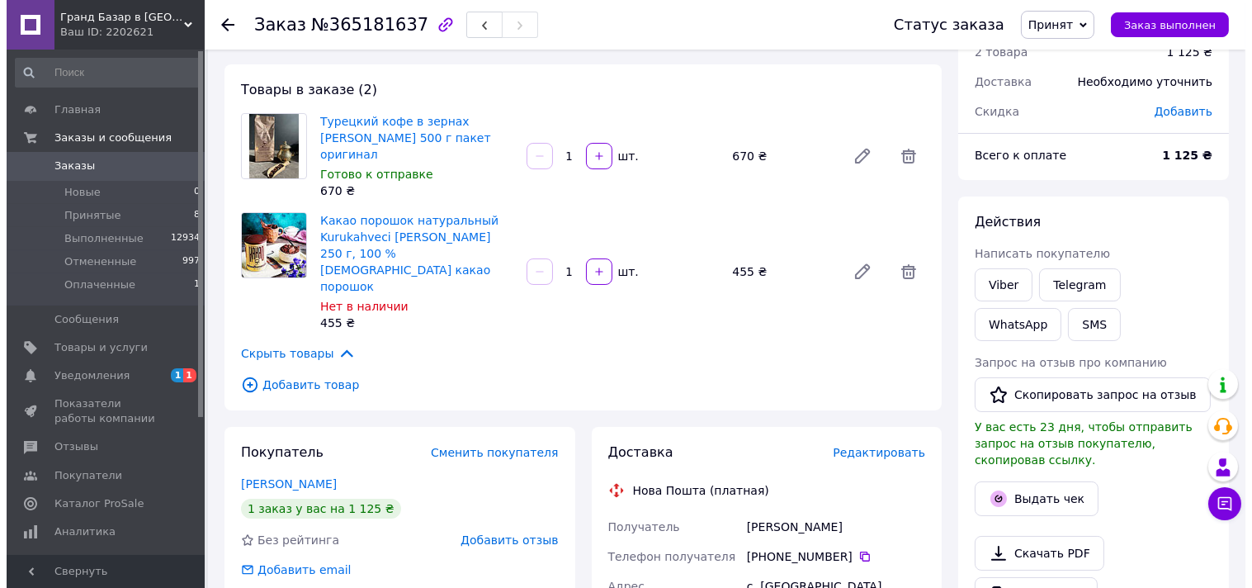
scroll to position [92, 0]
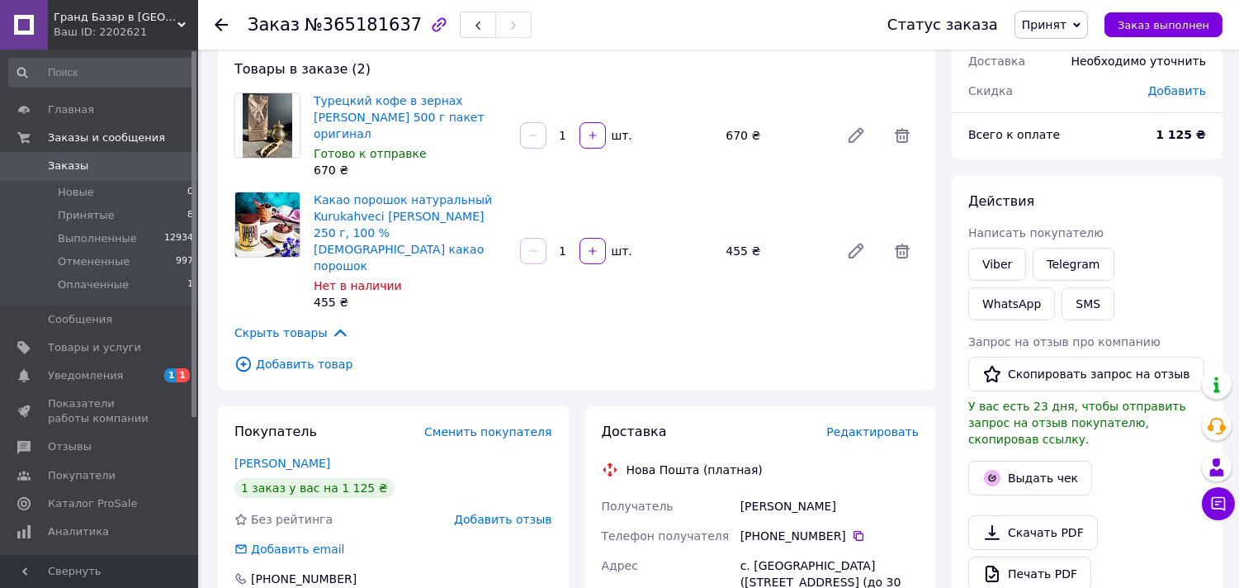
click at [864, 425] on span "Редактировать" at bounding box center [872, 431] width 92 height 13
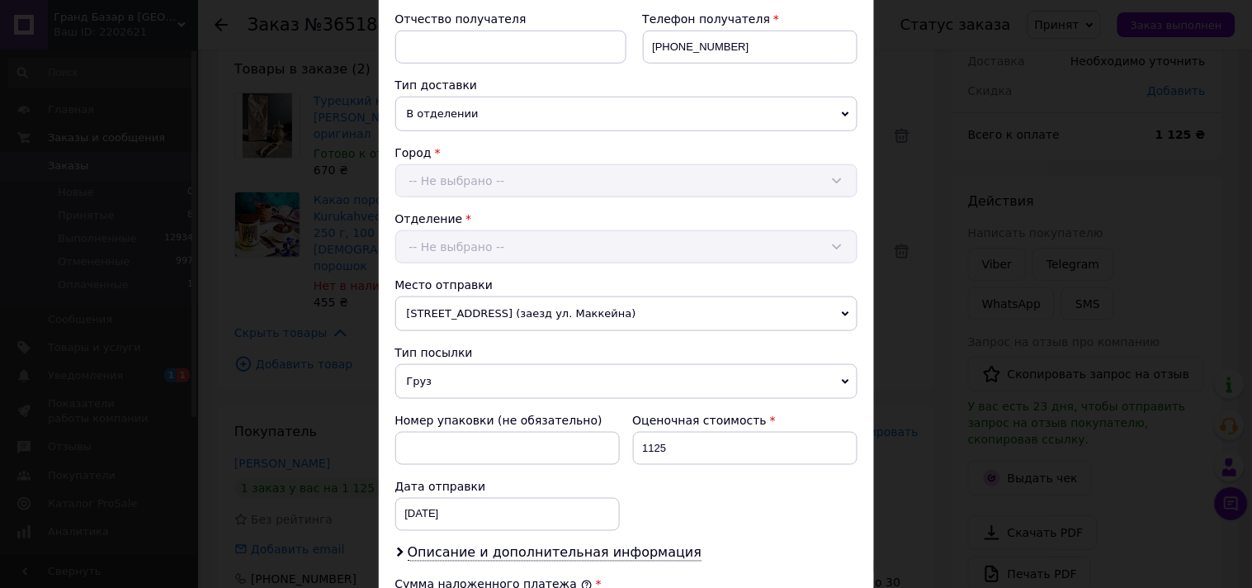
scroll to position [367, 0]
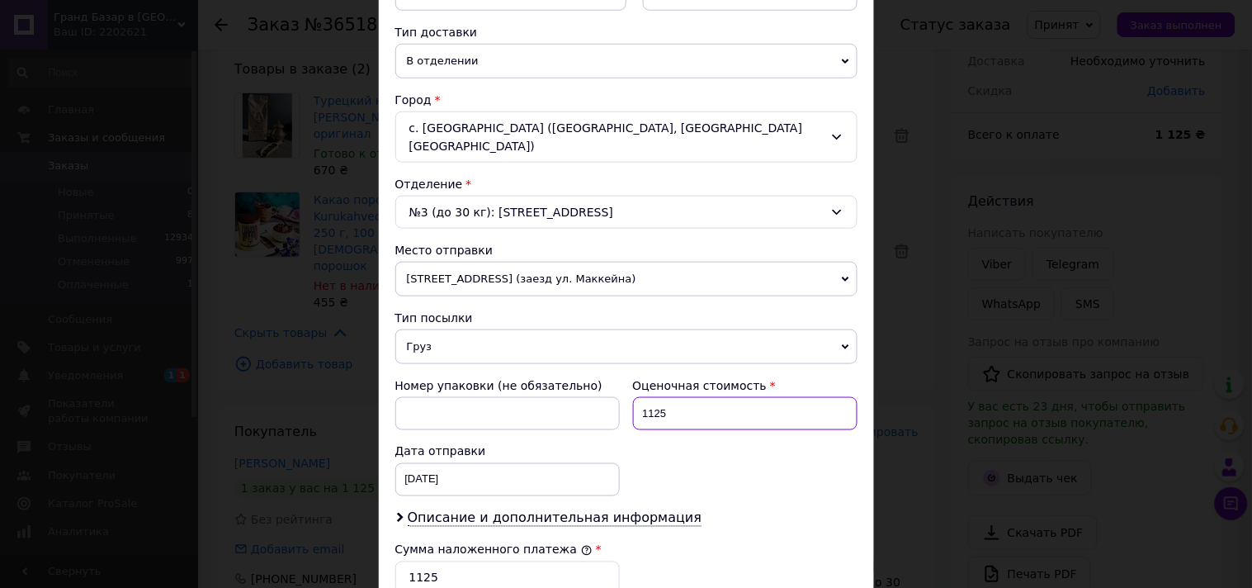
click at [658, 401] on input "1125" at bounding box center [745, 413] width 225 height 33
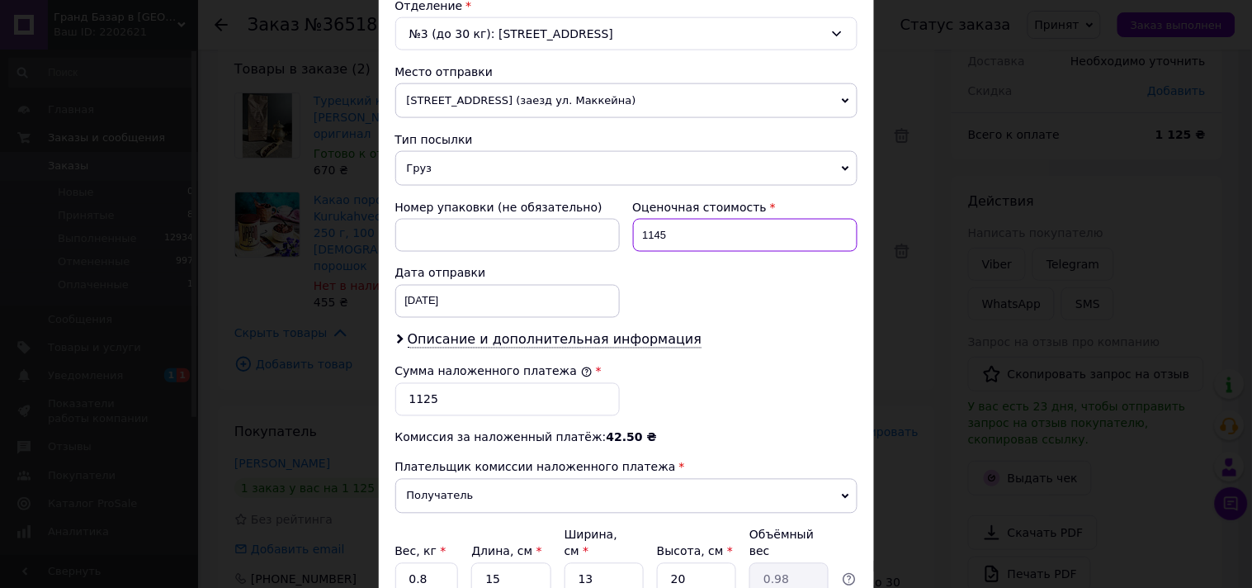
scroll to position [550, 0]
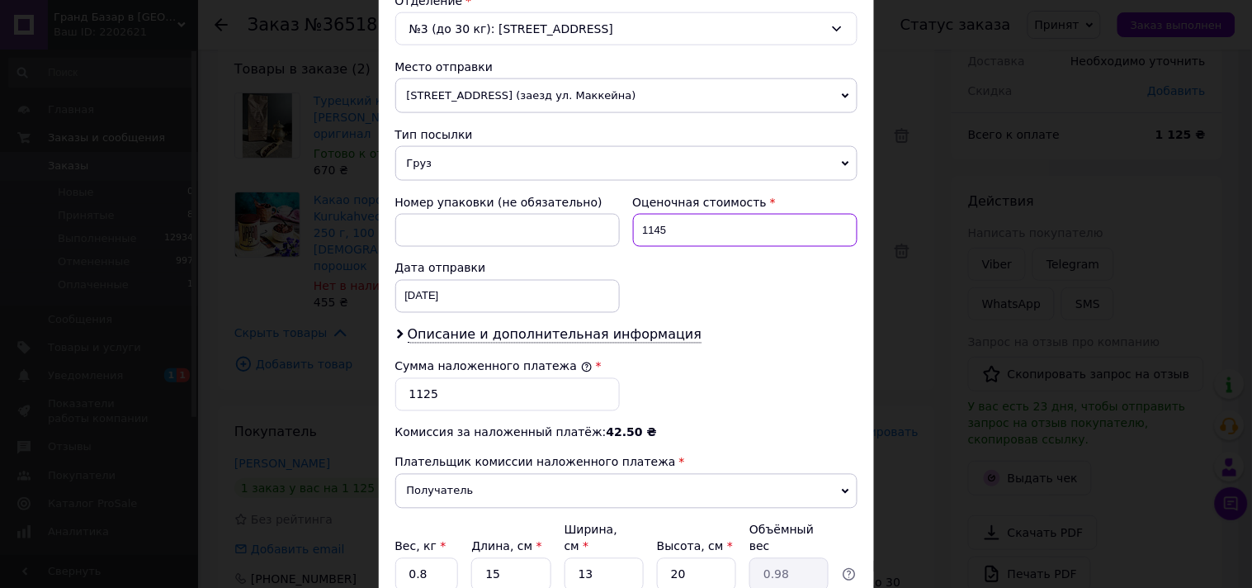
type input "1145"
click at [424, 391] on input "1125" at bounding box center [507, 394] width 225 height 33
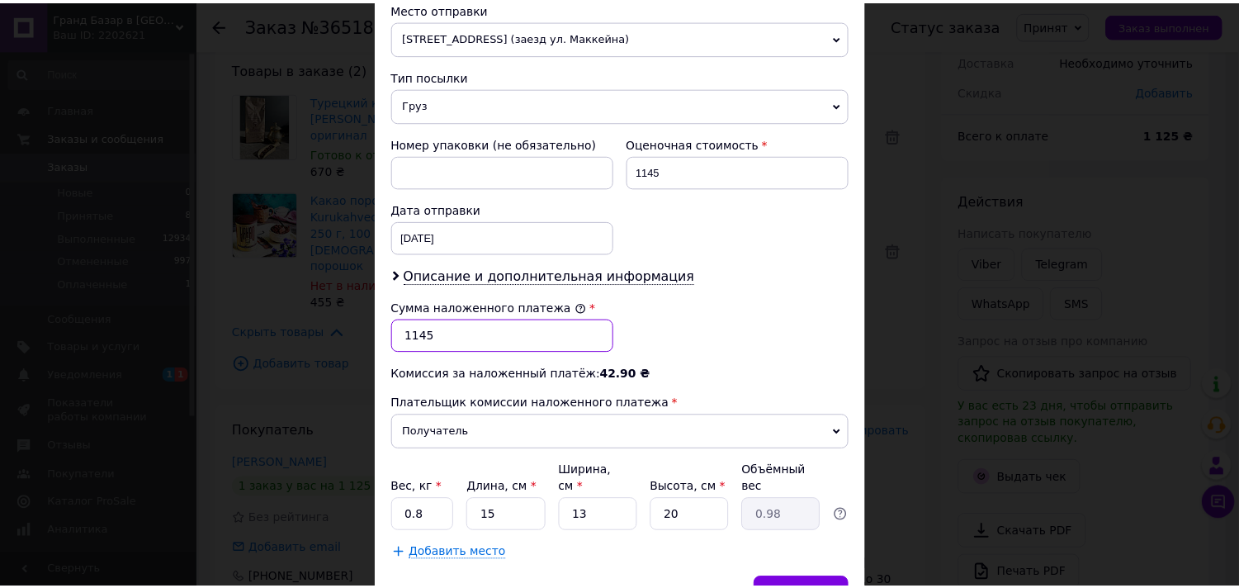
scroll to position [641, 0]
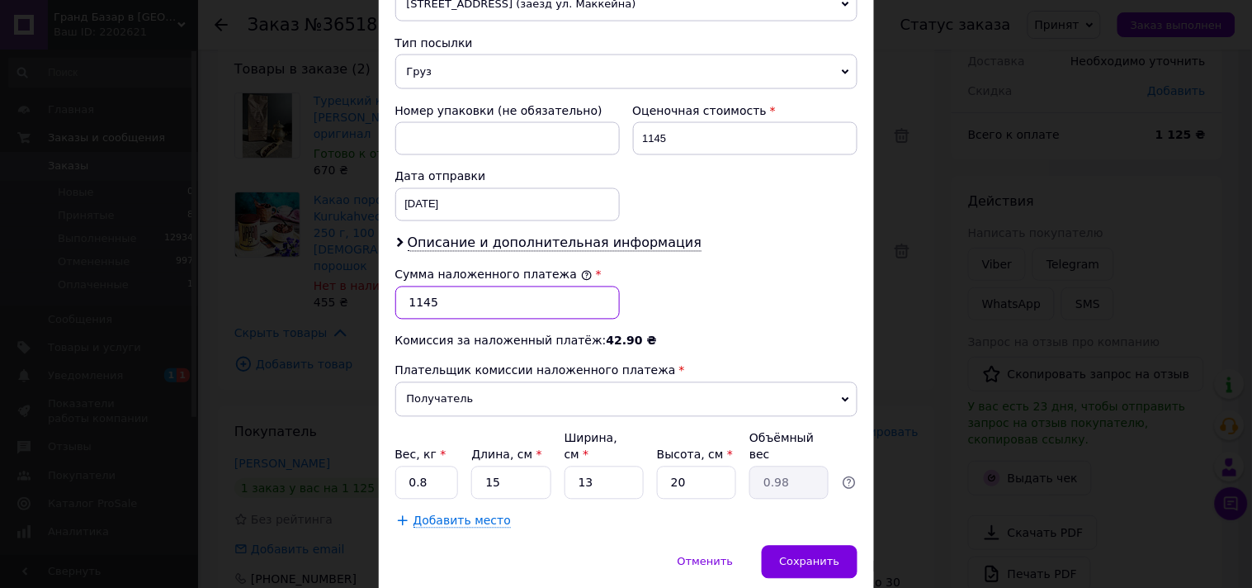
type input "1145"
drag, startPoint x: 436, startPoint y: 469, endPoint x: 394, endPoint y: 469, distance: 42.1
click at [395, 469] on input "0.8" at bounding box center [427, 482] width 64 height 33
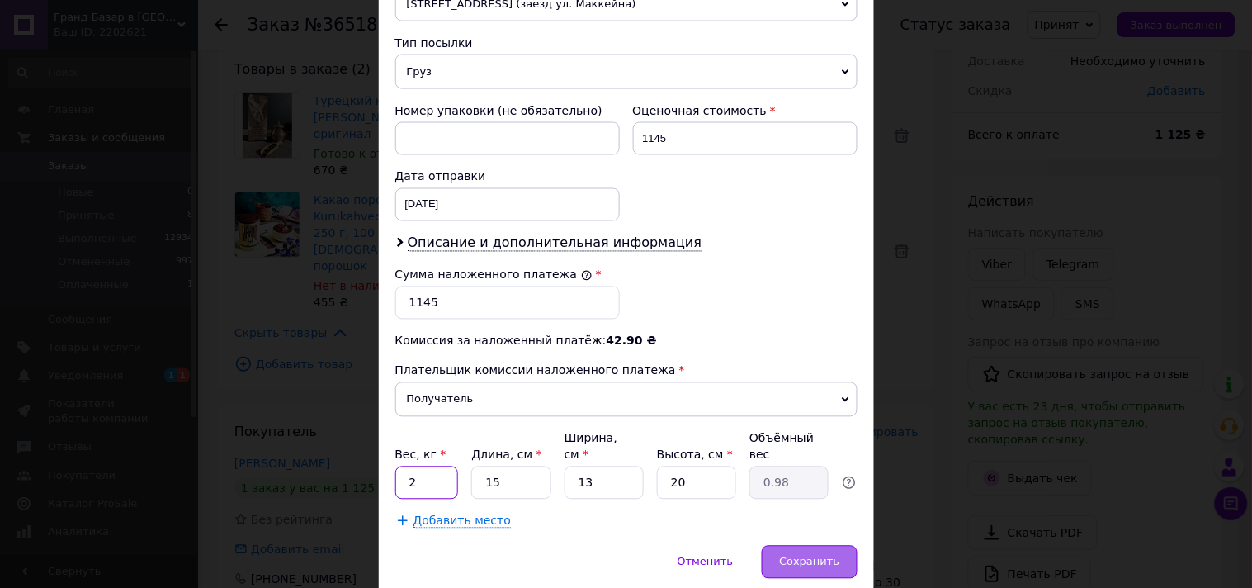
type input "2"
click at [802, 546] on div "Сохранить" at bounding box center [809, 562] width 95 height 33
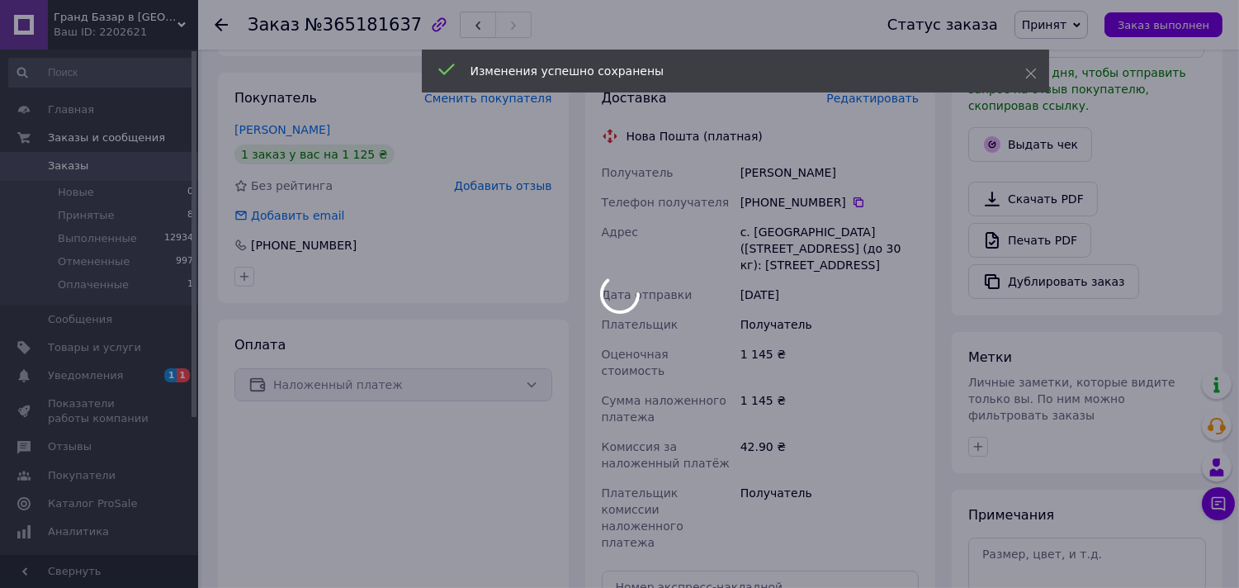
scroll to position [458, 0]
